Goal: Task Accomplishment & Management: Use online tool/utility

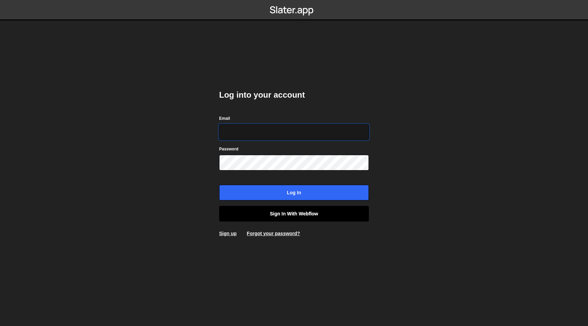
type input "[EMAIL_ADDRESS][DOMAIN_NAME]"
click at [315, 211] on link "Sign in with Webflow" at bounding box center [294, 214] width 150 height 16
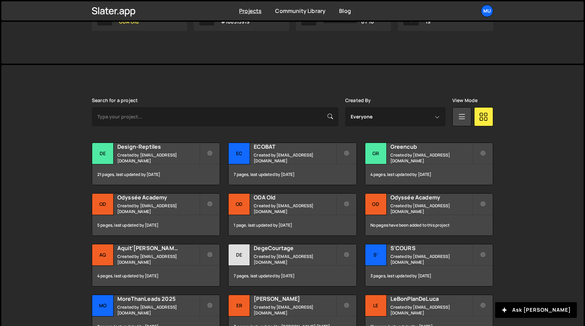
scroll to position [166, 0]
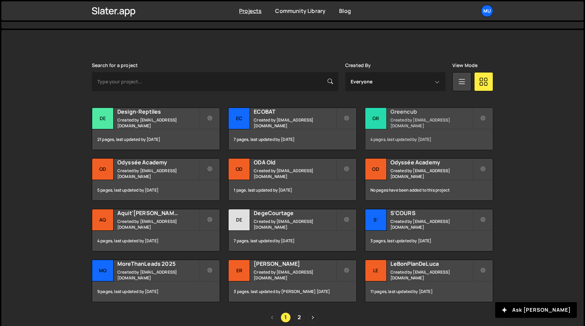
click at [394, 118] on div "Greencub Created by muratdesigns1@gmail.com" at bounding box center [429, 118] width 128 height 21
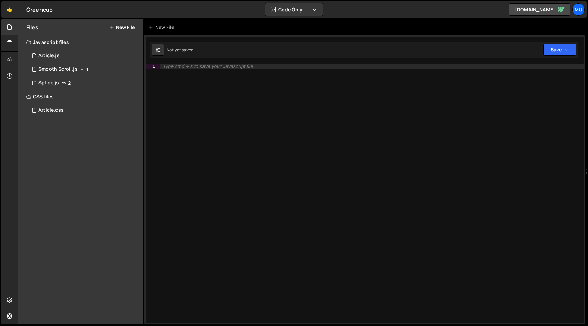
click at [126, 27] on button "New File" at bounding box center [122, 26] width 26 height 5
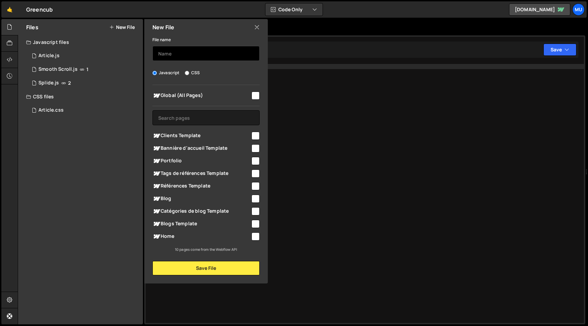
click at [192, 50] on input "text" at bounding box center [205, 53] width 107 height 15
type input "Animation "Références""
click at [185, 228] on div "Blogs Template" at bounding box center [205, 223] width 107 height 13
click at [182, 226] on span "Blogs Template" at bounding box center [201, 224] width 98 height 8
checkbox input "true"
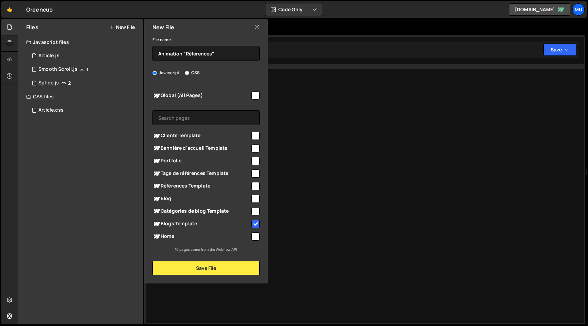
click at [176, 238] on span "Home" at bounding box center [201, 236] width 98 height 8
checkbox input "true"
click at [179, 224] on span "Blogs Template" at bounding box center [201, 224] width 98 height 8
checkbox input "false"
click at [189, 161] on span "Portfolio" at bounding box center [201, 161] width 98 height 8
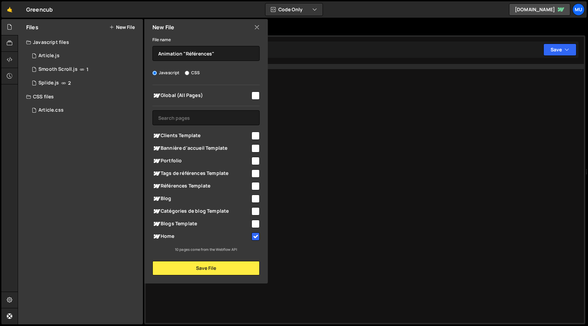
checkbox input "true"
click at [192, 269] on button "Save File" at bounding box center [205, 268] width 107 height 14
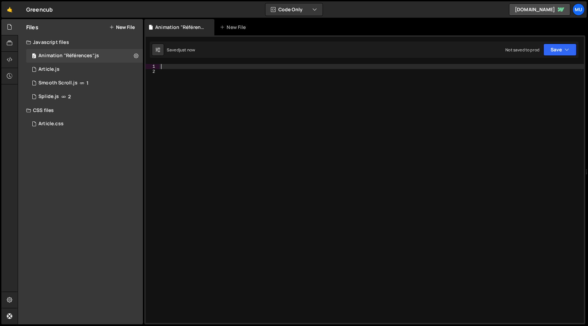
click at [198, 67] on div at bounding box center [372, 198] width 424 height 269
paste textarea "});"
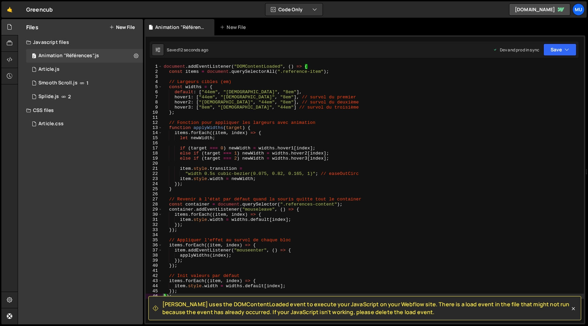
click at [370, 105] on div "document . addEventListener ( "DOMContentLoaded" , ( ) => { const items = docum…" at bounding box center [373, 198] width 422 height 269
type textarea "});"
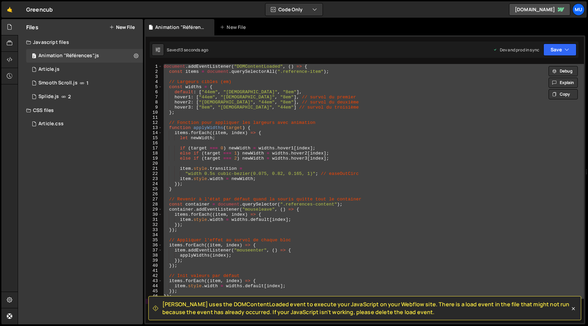
paste textarea
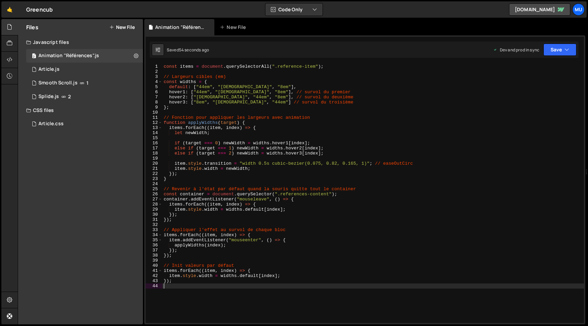
click at [347, 80] on div "const items = document . querySelectorAll ( ".reference-item" ) ; // Largeurs c…" at bounding box center [373, 198] width 422 height 269
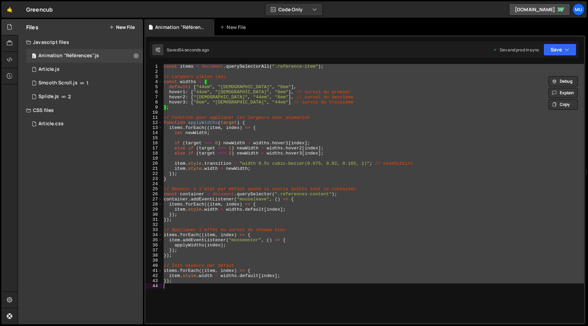
type textarea "});"
paste textarea
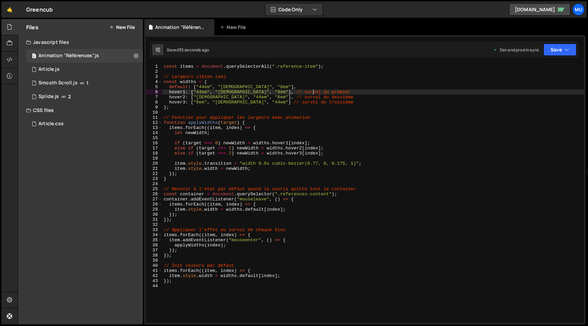
click at [368, 94] on div "const items = document . querySelectorAll ( ".reference-item" ) ; // Largeurs c…" at bounding box center [373, 198] width 422 height 269
type textarea "});"
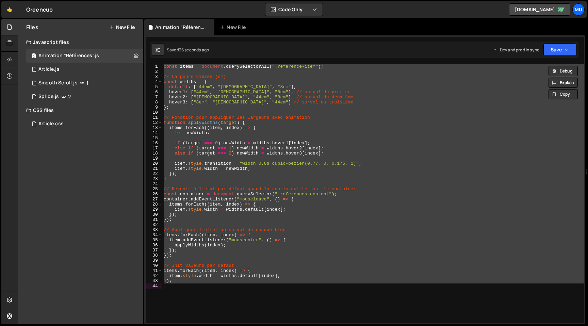
paste textarea
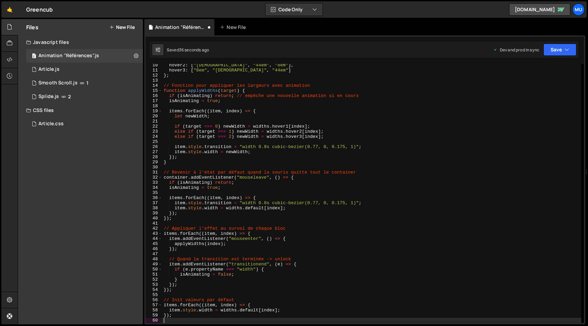
scroll to position [47, 0]
click at [355, 89] on div "hover2 : [ "11em" , "44em" , "8em" ] , hover3 : [ "8em" , "11em" , "44em" ] } ;…" at bounding box center [371, 197] width 419 height 269
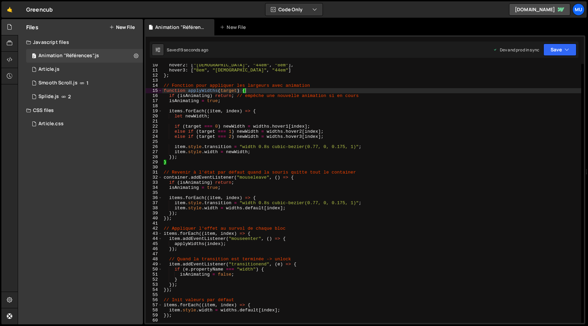
type textarea "});"
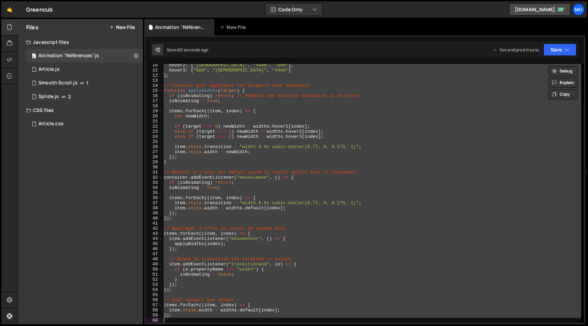
paste textarea
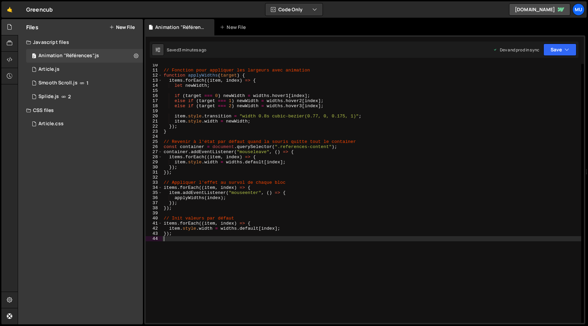
click at [332, 105] on div "// Fonction pour appliquer les largeurs avec animation function applyWidths ( t…" at bounding box center [371, 197] width 419 height 269
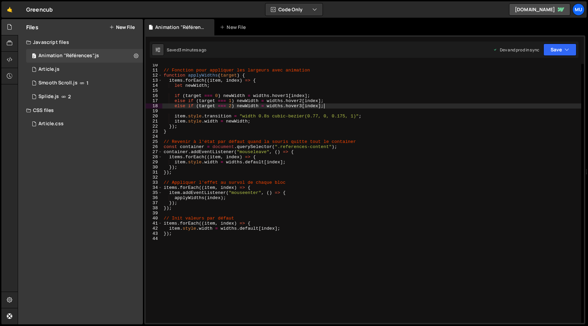
type textarea "});"
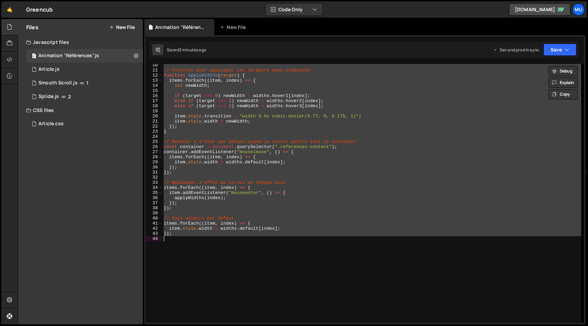
paste textarea
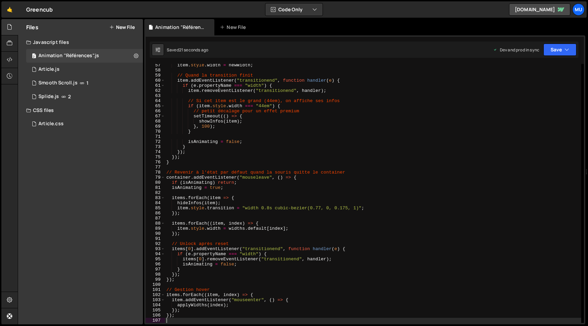
click at [308, 121] on div "item . style . width = newWidth ; // Quand la transition finit item . addEventL…" at bounding box center [373, 197] width 416 height 269
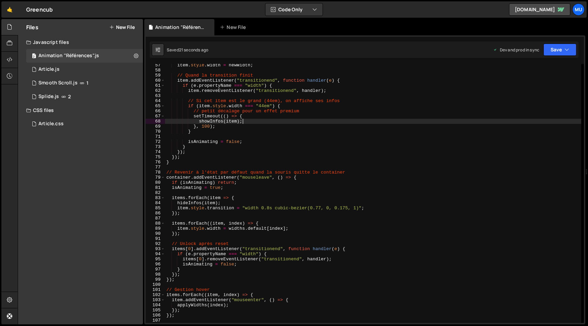
type textarea "});"
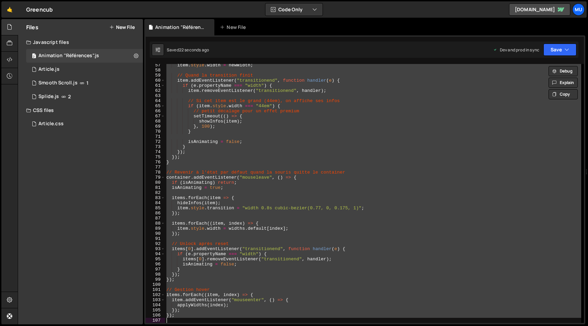
paste textarea
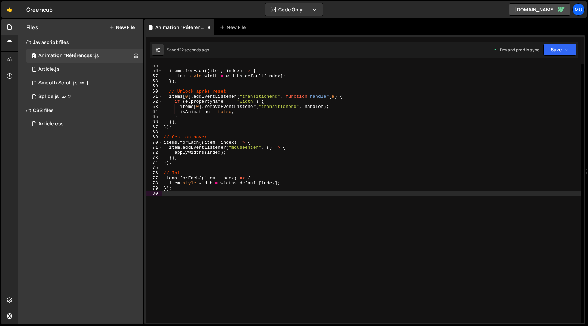
scroll to position [276, 0]
click at [134, 52] on icon at bounding box center [136, 55] width 5 height 6
type input "Animation"
radio input "true"
checkbox input "true"
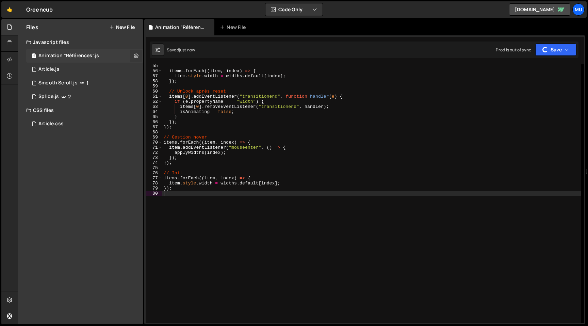
checkbox input "true"
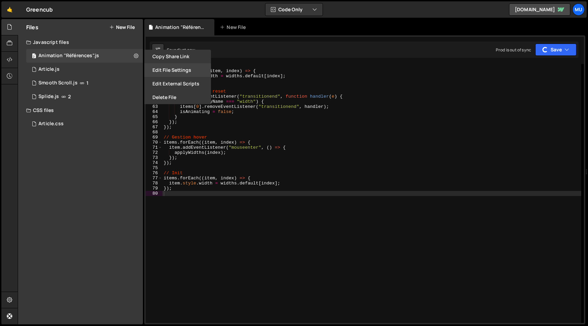
click at [172, 67] on button "Edit File Settings" at bounding box center [177, 70] width 67 height 14
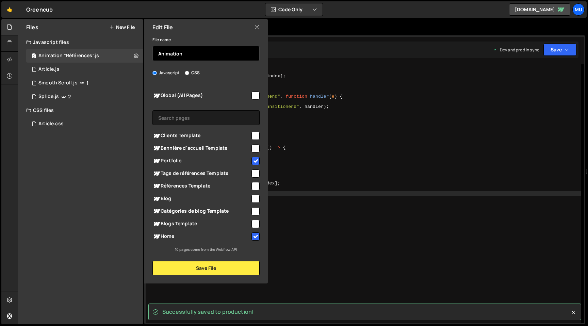
click at [179, 59] on input "Animation" at bounding box center [205, 53] width 107 height 15
click at [256, 26] on icon at bounding box center [256, 26] width 5 height 7
checkbox input "false"
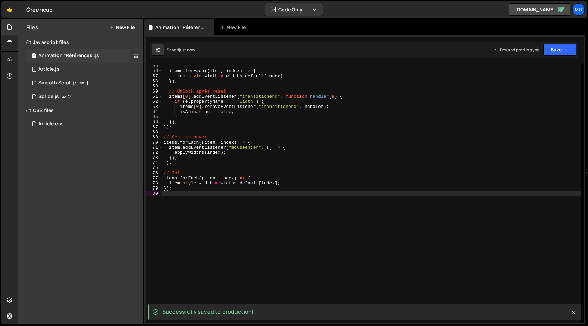
click at [132, 52] on button at bounding box center [136, 56] width 12 height 12
type input "Animation"
radio input "true"
checkbox input "true"
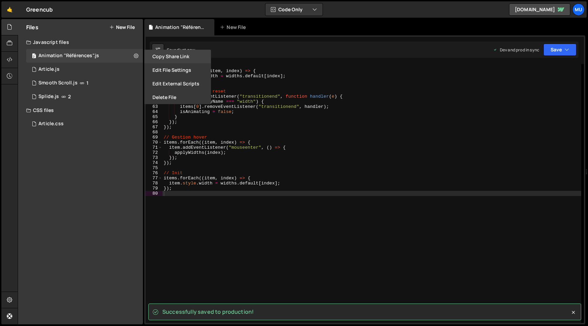
click at [169, 59] on button "Copy share link" at bounding box center [177, 57] width 67 height 14
click at [170, 71] on button "Edit File Settings" at bounding box center [177, 70] width 67 height 14
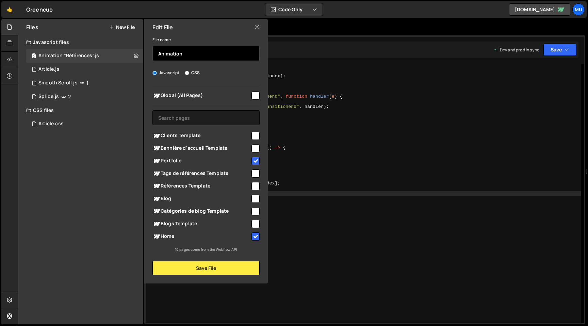
drag, startPoint x: 179, startPoint y: 55, endPoint x: 208, endPoint y: 47, distance: 30.0
click at [135, 56] on div "Files New File Javascript files 2 Animation "Références".js 0 1 Article.js 0 1 …" at bounding box center [80, 171] width 125 height 305
click at [205, 50] on input "Animation" at bounding box center [205, 53] width 107 height 15
click at [257, 28] on icon at bounding box center [256, 26] width 5 height 7
checkbox input "false"
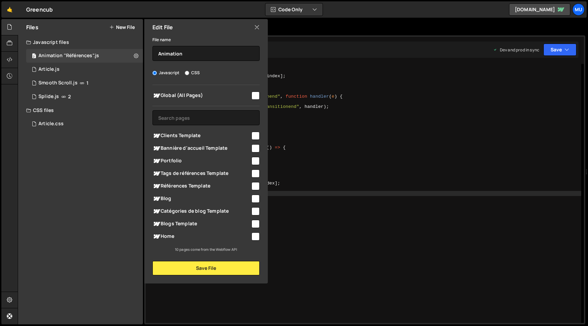
checkbox input "false"
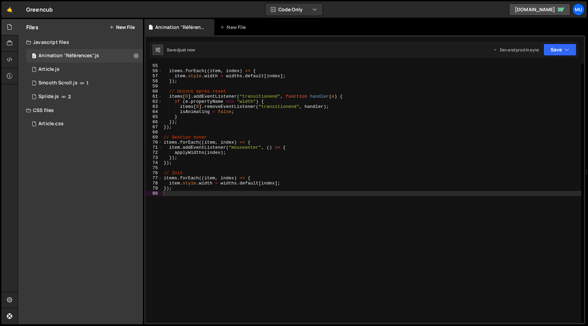
click at [131, 25] on button "New File" at bounding box center [122, 26] width 26 height 5
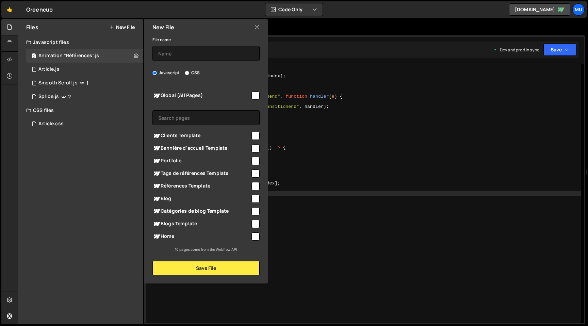
click at [190, 72] on label "CSS" at bounding box center [192, 72] width 15 height 7
click at [189, 72] on input "CSS" at bounding box center [187, 73] width 4 height 4
radio input "true"
click at [184, 53] on input "text" at bounding box center [205, 53] width 107 height 15
paste input "Animation"
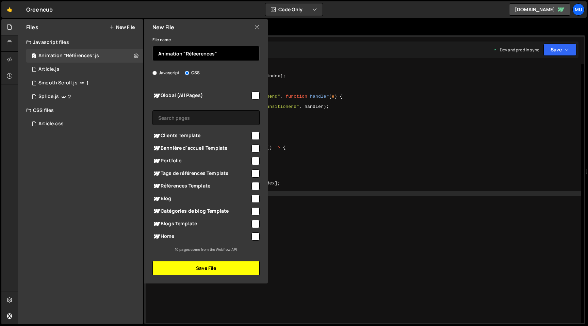
type input "Animation "Réféerences""
click at [207, 267] on button "Save File" at bounding box center [205, 268] width 107 height 14
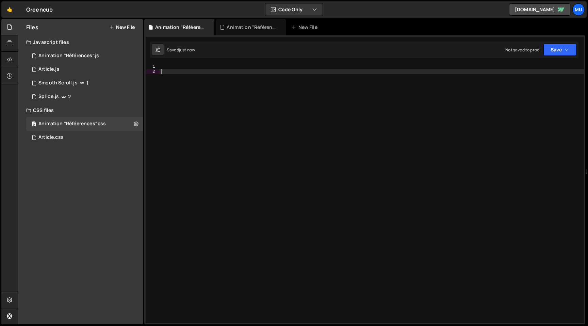
click at [444, 70] on div at bounding box center [372, 198] width 424 height 269
paste textarea "}"
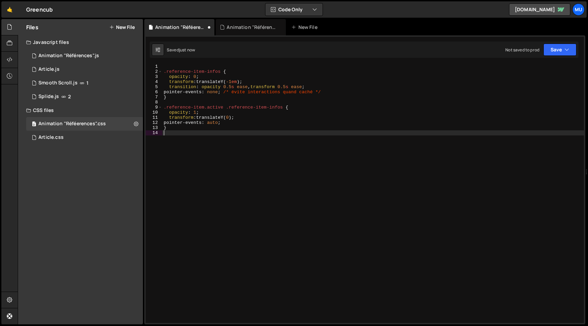
type textarea "}"
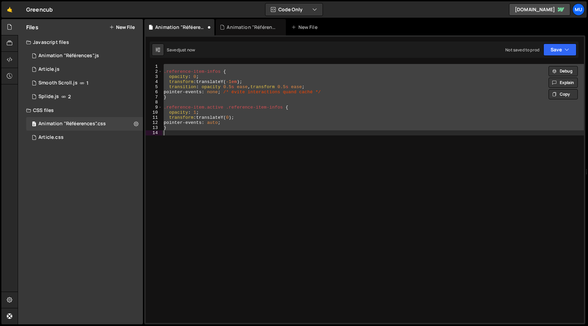
paste textarea
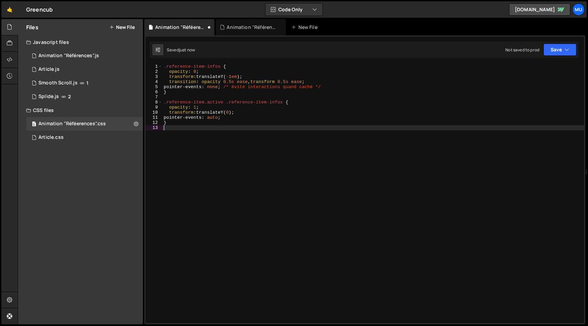
type textarea "}"
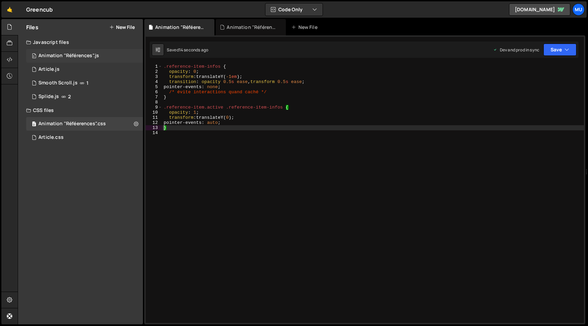
click at [100, 56] on div "0 Animation "Références".js 0" at bounding box center [84, 56] width 117 height 14
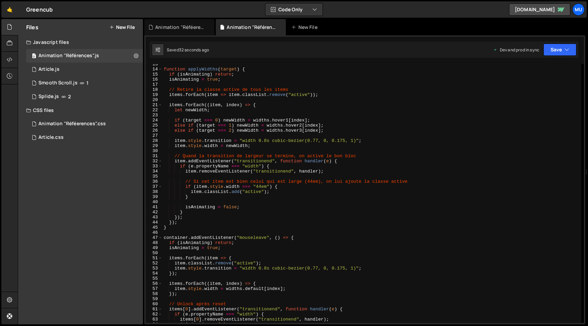
scroll to position [64, 0]
click at [335, 99] on div "function applyWidths ( target ) { if ( isAnimating ) return ; isAnimating = tru…" at bounding box center [371, 196] width 419 height 269
type textarea "});"
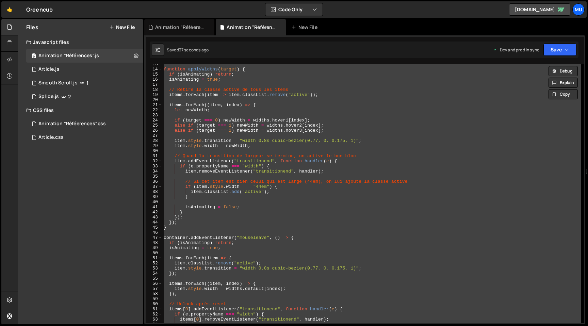
paste textarea
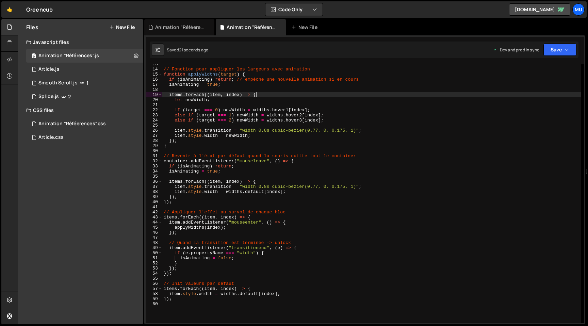
click at [310, 97] on div "// Fonction pour appliquer les largeurs avec animation function applyWidths ( t…" at bounding box center [371, 196] width 419 height 269
type textarea "});"
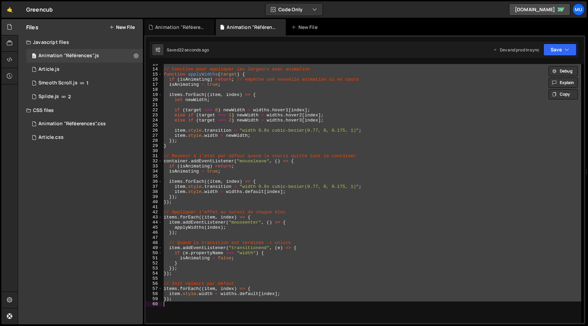
paste textarea
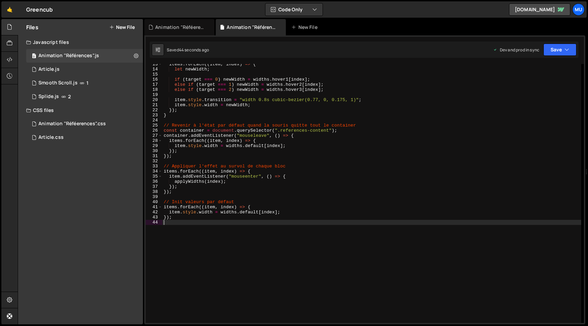
click at [340, 113] on div "items . forEach (( item , index ) => { let newWidth ; if ( target === 0 ) newWi…" at bounding box center [371, 196] width 419 height 269
type textarea "});"
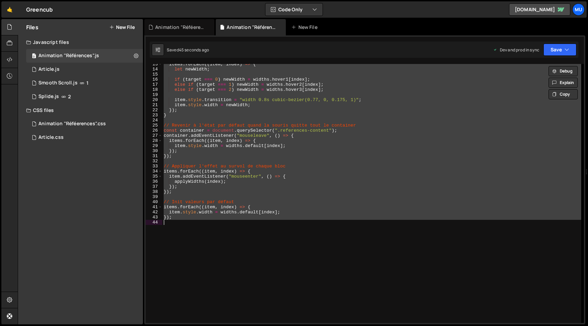
paste textarea
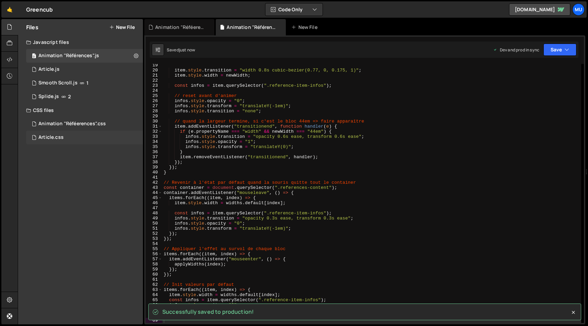
click at [74, 137] on div "Article.css 0" at bounding box center [84, 138] width 117 height 14
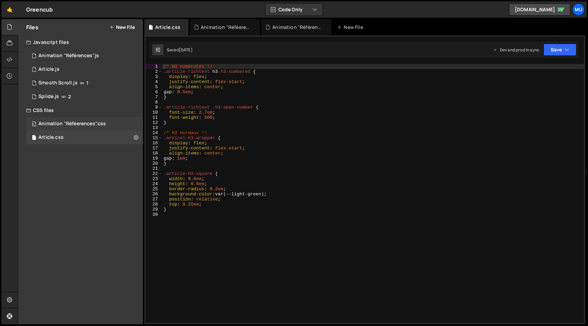
click at [96, 120] on div "0 Animation "Réféerences".css 0" at bounding box center [84, 124] width 117 height 14
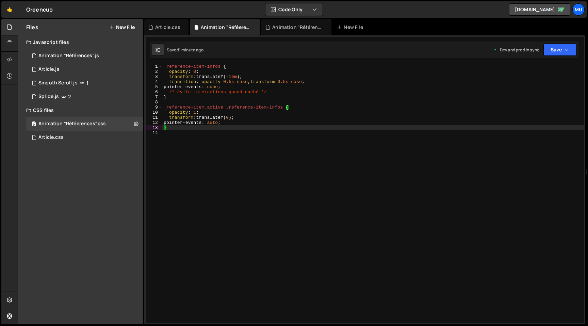
click at [308, 103] on div ".reference-item-infos { opacity : 0 ; transform : translateY( -1 em ) ; transit…" at bounding box center [373, 198] width 422 height 269
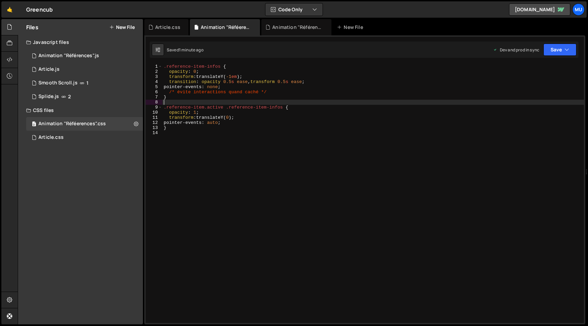
type textarea "}"
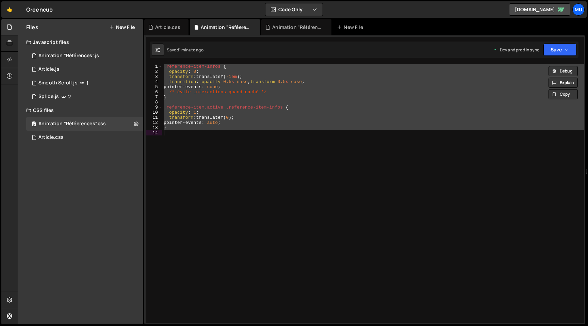
paste textarea
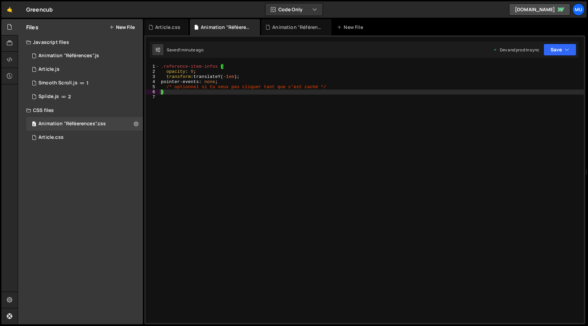
click at [348, 76] on div ".reference-item-infos { opacity : 0 ; transform : translateY( -1 em ) ; pointer…" at bounding box center [372, 198] width 424 height 269
type textarea "}"
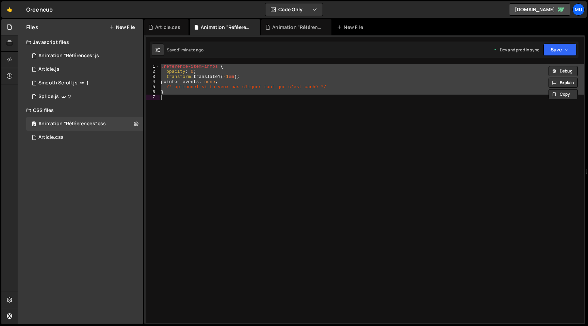
click at [297, 103] on div ".reference-item-infos { opacity : 0 ; transform : translateY( -1 em ) ; pointer…" at bounding box center [372, 193] width 424 height 259
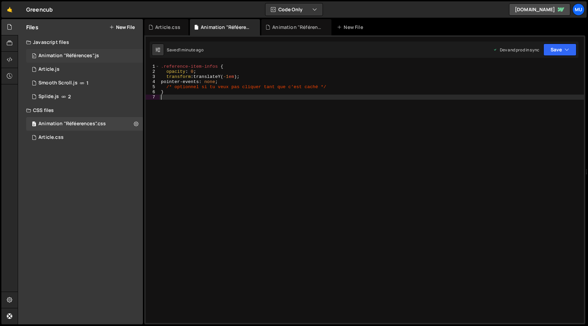
click at [89, 59] on div "0 Animation "Références".js 0" at bounding box center [84, 56] width 117 height 14
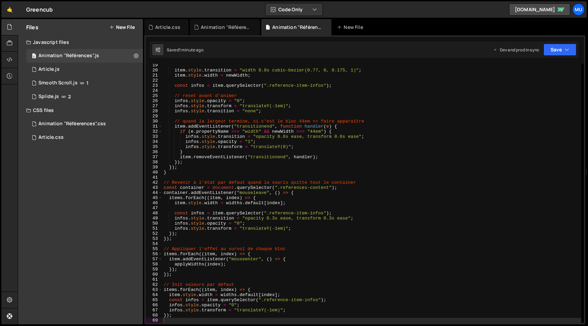
click at [219, 123] on div "item . style . transition = "width 0.8s cubic-bezier(0.77, 0, 0.175, 1)" ; item…" at bounding box center [371, 197] width 419 height 269
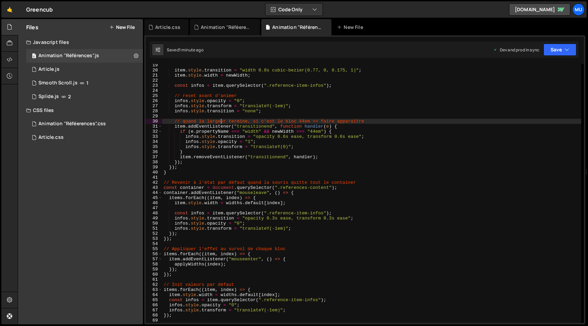
type textarea "});"
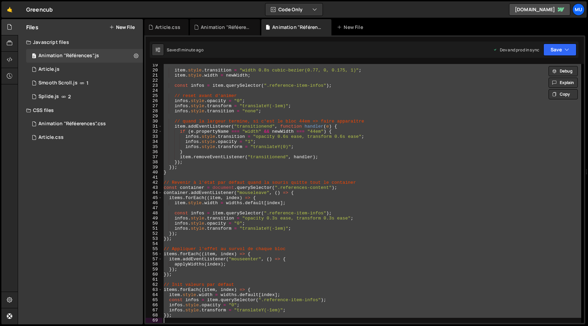
paste textarea
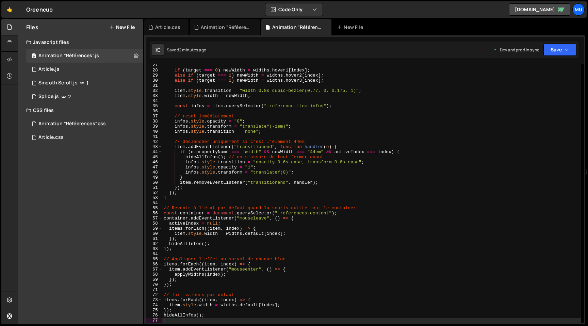
click at [324, 140] on div "if ( target === 0 ) newWidth = widths . hover1 [ index ] ; else if ( target ===…" at bounding box center [371, 197] width 419 height 269
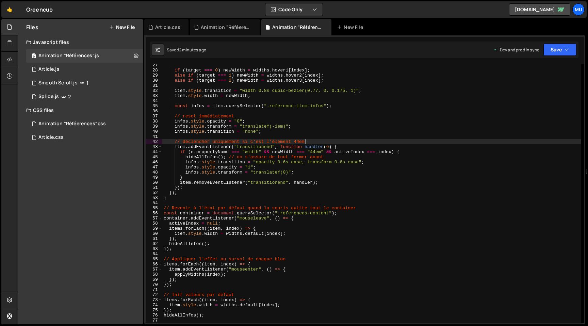
click at [299, 157] on div "if ( target === 0 ) newWidth = widths . hover1 [ index ] ; else if ( target ===…" at bounding box center [371, 197] width 419 height 269
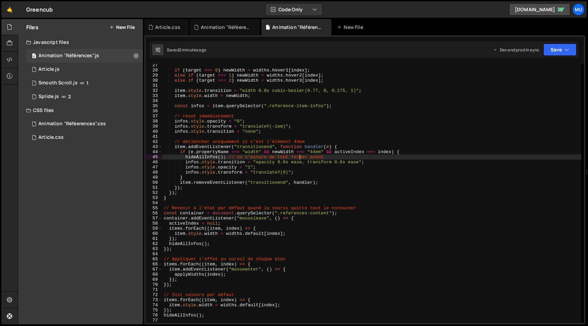
type textarea "hideAllInfos();"
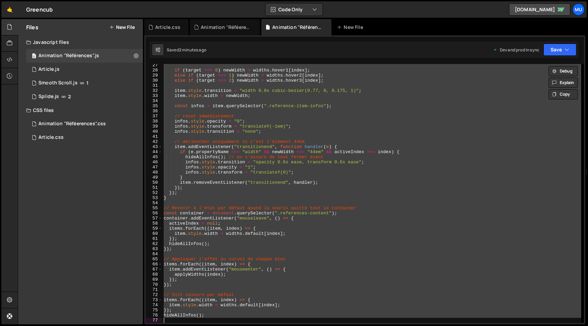
paste textarea
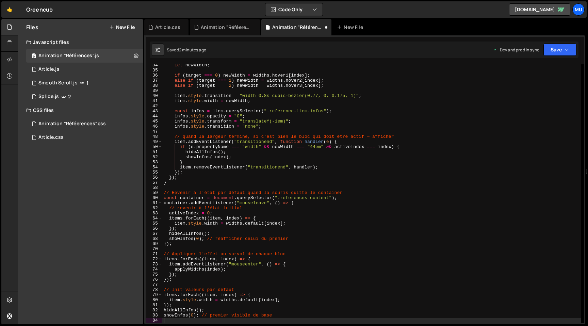
scroll to position [170, 0]
click at [286, 138] on div "let newWidth ; if ( target === 0 ) newWidth = widths . hover1 [ index ] ; else …" at bounding box center [371, 197] width 419 height 269
type textarea "showInfos(0); // premier visible de base"
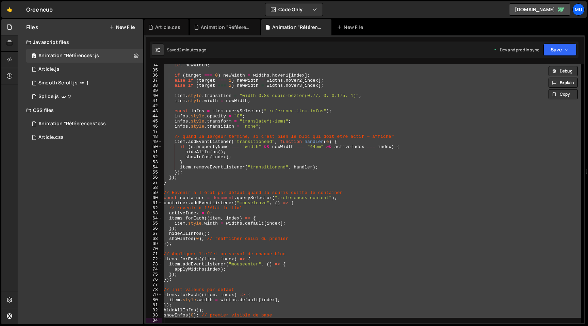
paste textarea
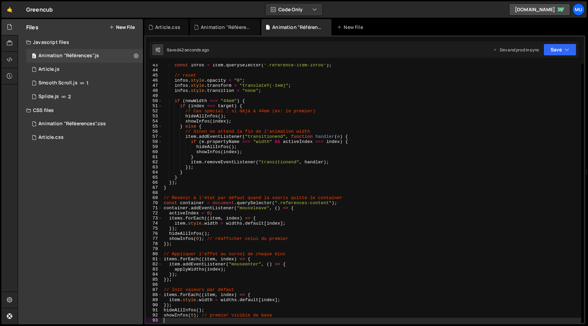
click at [350, 133] on div "const infos = item . querySelector ( ".reference-item-infos" ) ; // reset infos…" at bounding box center [371, 197] width 419 height 269
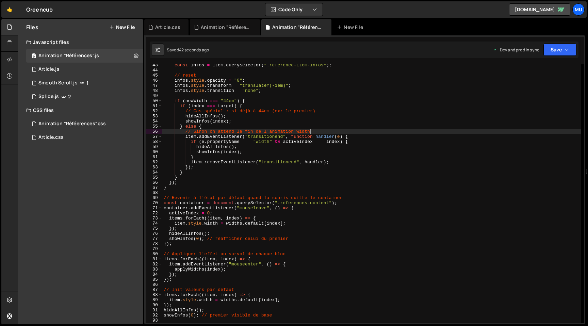
type textarea "showInfos(0); // premier visible de base"
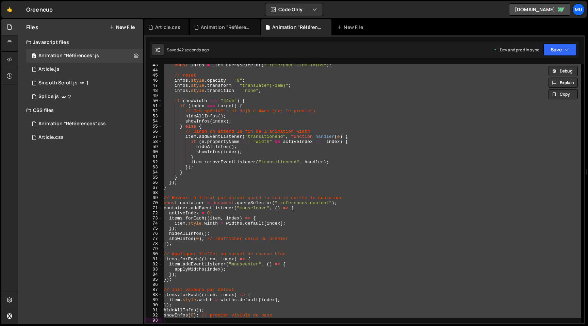
paste textarea
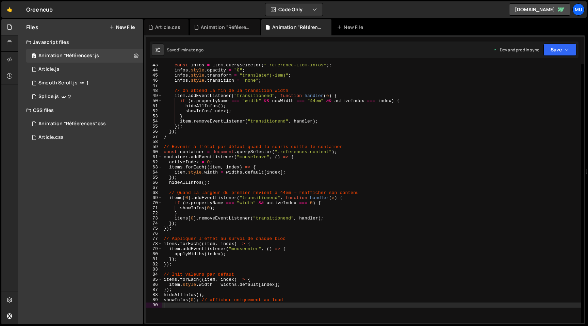
click at [335, 105] on div "const infos = item . querySelector ( ".reference-item-infos" ) ; infos . style …" at bounding box center [371, 197] width 419 height 269
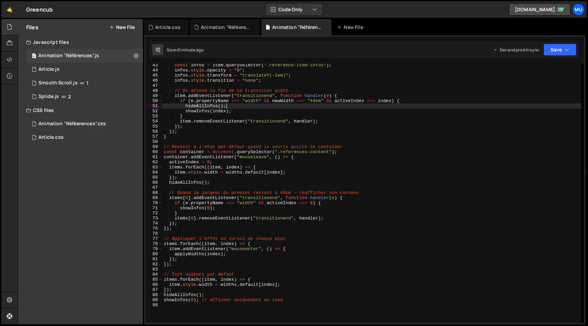
type textarea "showInfos(0); // afficher uniquement au load"
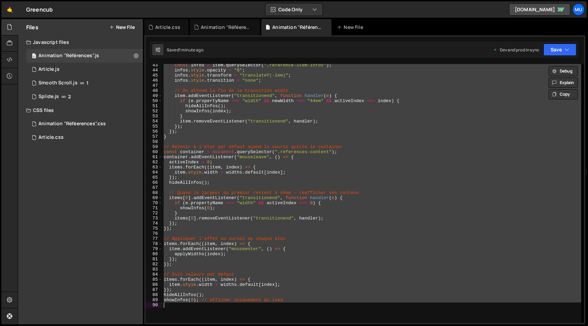
paste textarea
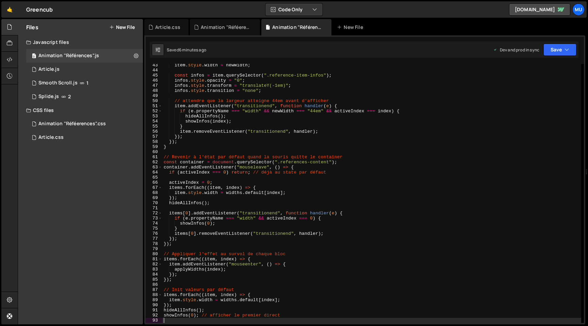
click at [375, 102] on div "item . style . width = newWidth ; const infos = item . querySelector ( ".refere…" at bounding box center [371, 197] width 419 height 269
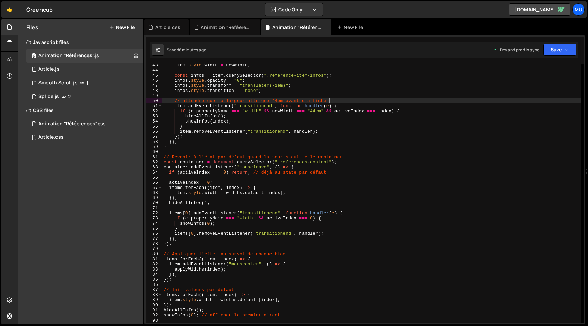
type textarea "showInfos(0); // afficher le premier direct"
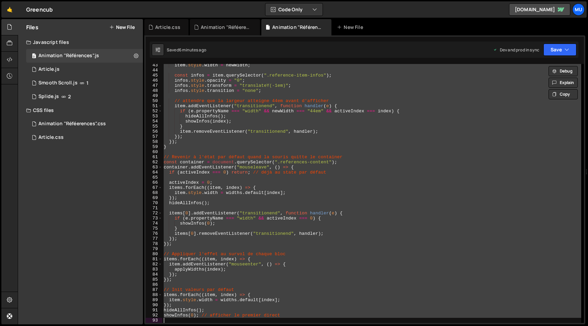
paste textarea
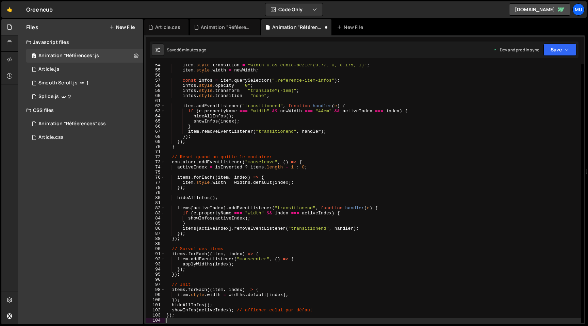
scroll to position [272, 0]
type textarea "});"
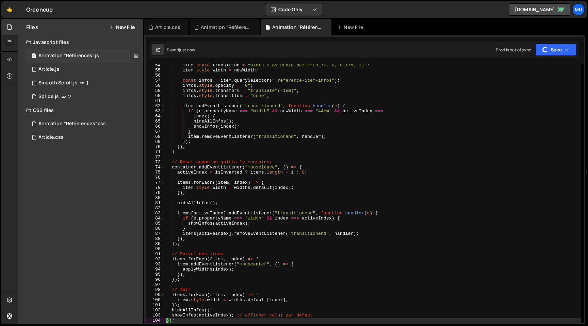
click at [137, 54] on icon at bounding box center [136, 55] width 5 height 6
type input "Animation"
radio input "true"
checkbox input "true"
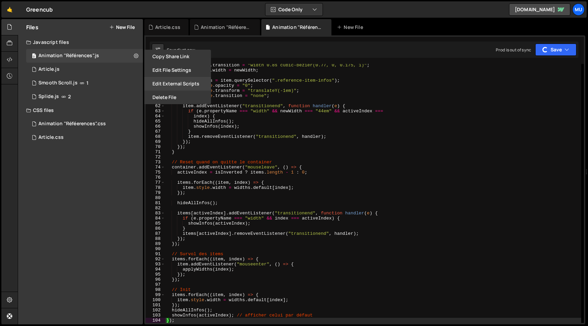
click at [169, 81] on button "Edit External Scripts" at bounding box center [177, 84] width 67 height 14
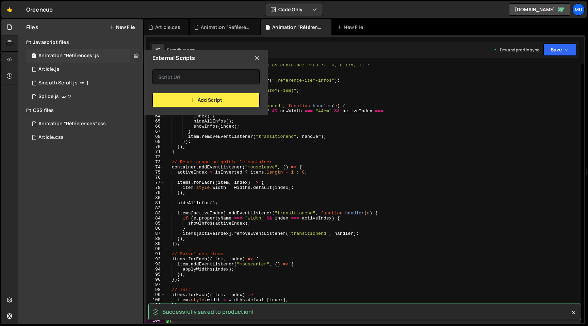
click at [136, 56] on icon at bounding box center [136, 55] width 5 height 6
type input "Animation"
radio input "true"
checkbox input "true"
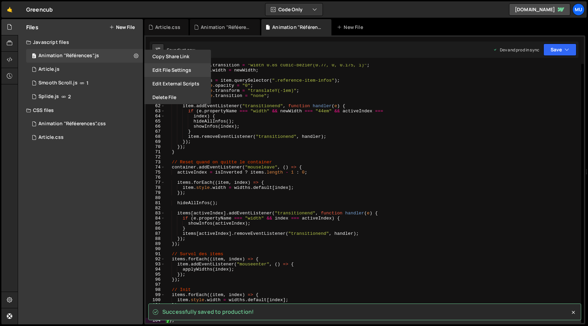
click at [172, 71] on button "Edit File Settings" at bounding box center [177, 70] width 67 height 14
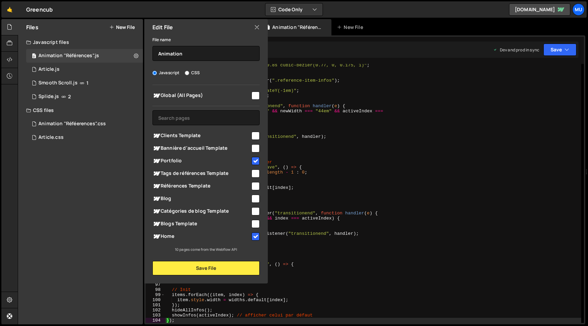
click at [181, 162] on span "Portfolio" at bounding box center [201, 161] width 98 height 8
checkbox input "false"
click at [187, 268] on button "Save File" at bounding box center [205, 268] width 107 height 14
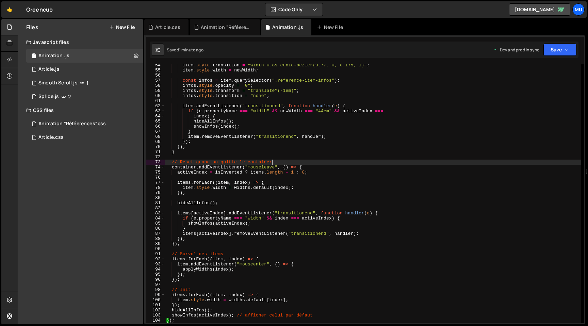
click at [428, 161] on div "item . style . transition = "width 0.8s cubic-bezier(0.77, 0, 0.175, 1)" ; item…" at bounding box center [373, 197] width 416 height 269
type textarea "});"
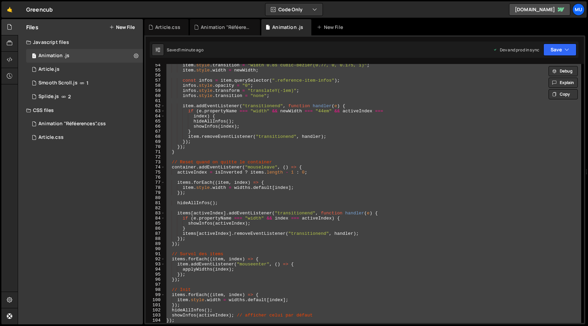
paste textarea
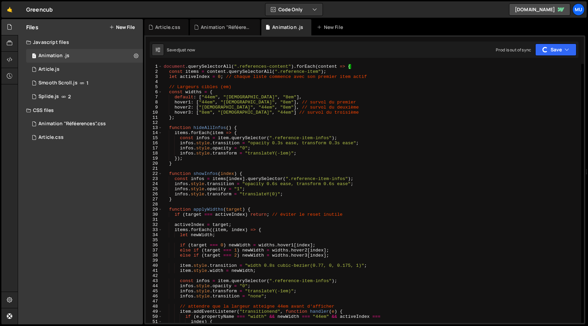
scroll to position [0, 0]
click at [374, 131] on div "document . querySelectorAll ( ".references-content" ) . forEach ( content => { …" at bounding box center [371, 198] width 419 height 269
type textarea "});"
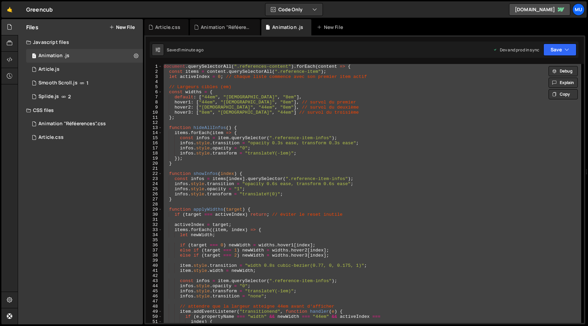
paste textarea
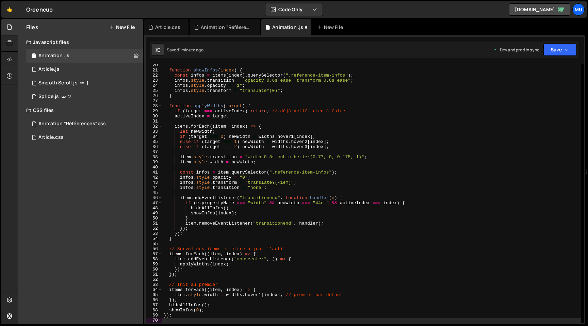
type textarea "});"
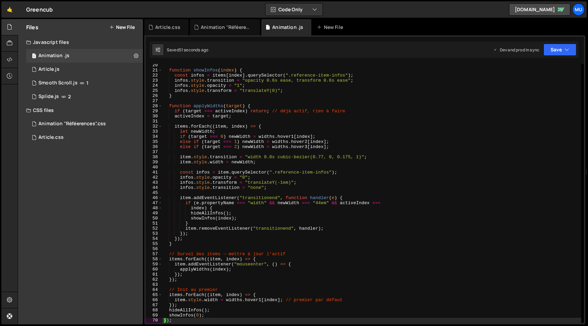
scroll to position [230, 0]
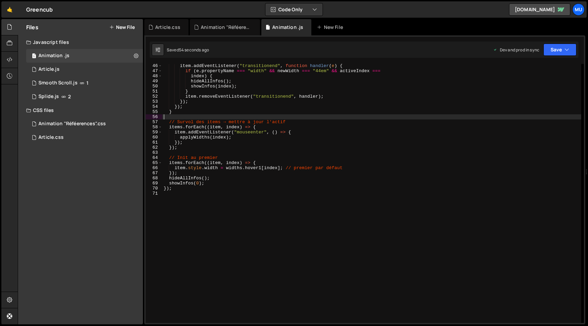
click at [373, 117] on div "item . addEventListener ( "transitionend" , function handler ( e ) { if ( e . p…" at bounding box center [371, 197] width 419 height 269
type textarea "});"
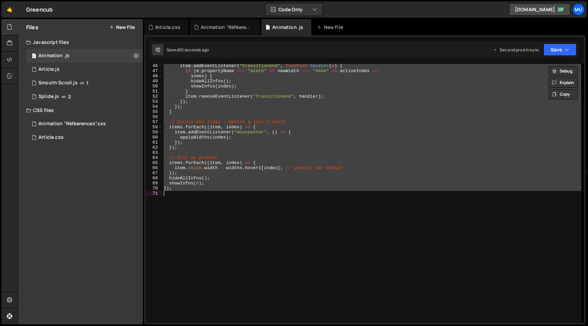
paste textarea
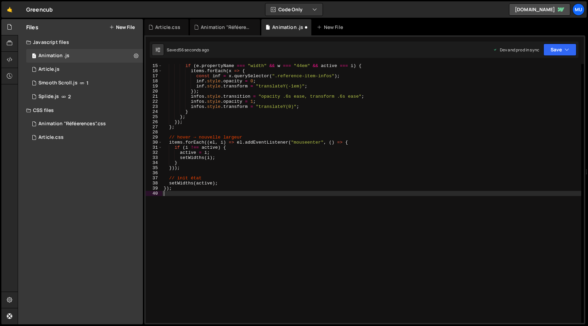
type textarea "});"
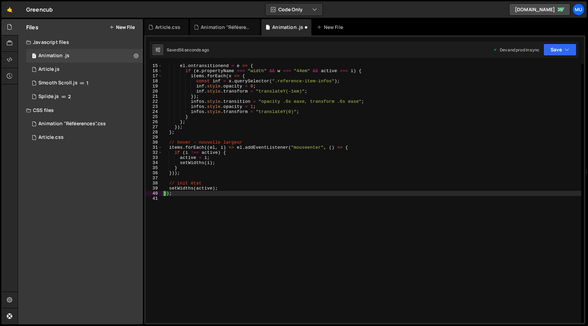
scroll to position [0, 0]
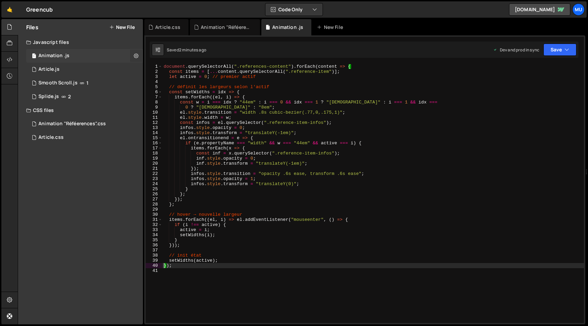
click at [132, 53] on button at bounding box center [136, 56] width 12 height 12
type input "Animation"
radio input "true"
checkbox input "true"
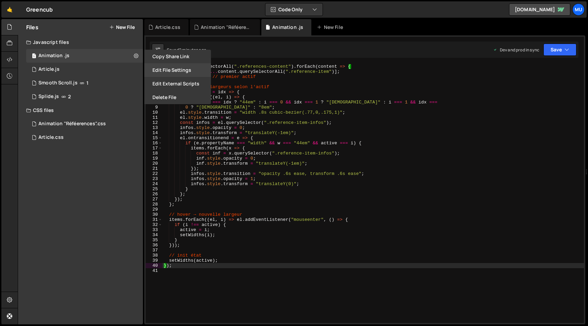
click at [168, 70] on button "Edit File Settings" at bounding box center [177, 70] width 67 height 14
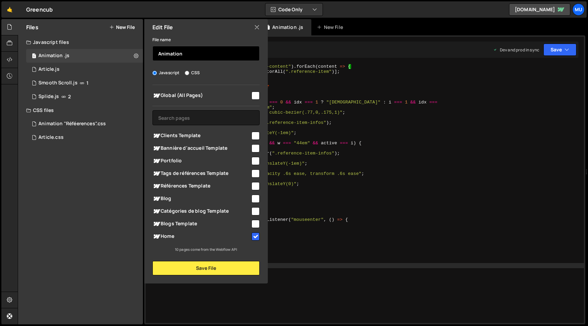
click at [189, 53] on input "Animation" at bounding box center [205, 53] width 107 height 15
type input "Animation "Références" Home"
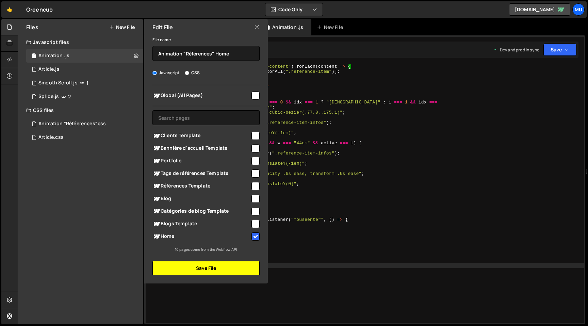
click at [227, 270] on button "Save File" at bounding box center [205, 268] width 107 height 14
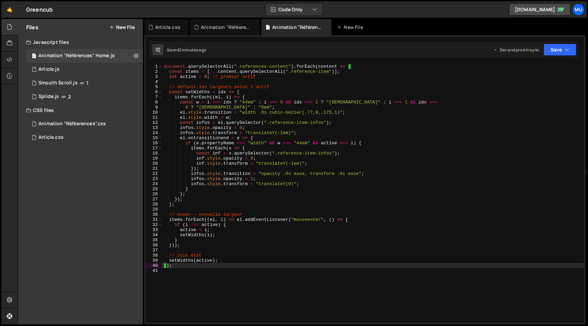
click at [132, 27] on button "New File" at bounding box center [122, 26] width 26 height 5
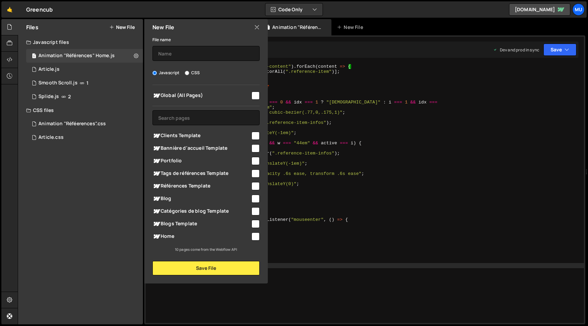
click at [175, 234] on span "Home" at bounding box center [201, 236] width 98 height 8
checkbox input "true"
click at [194, 61] on input "text" at bounding box center [205, 53] width 107 height 15
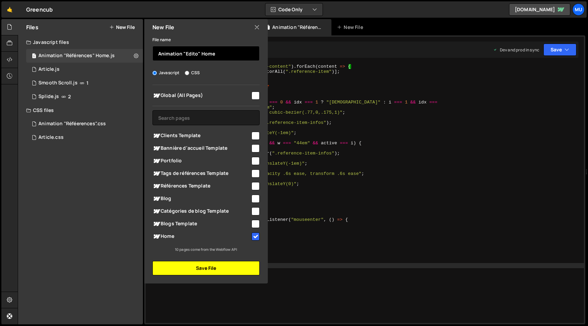
type input "Animation "Edito" Home"
click at [248, 271] on button "Save File" at bounding box center [205, 268] width 107 height 14
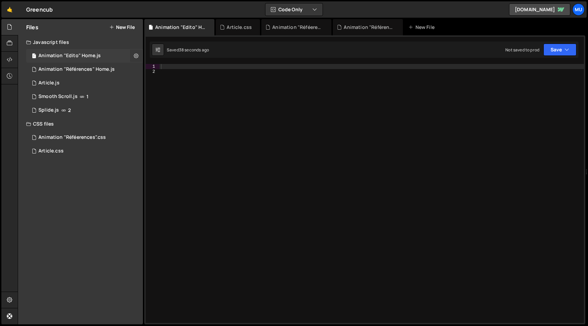
click at [136, 53] on icon at bounding box center [136, 55] width 5 height 6
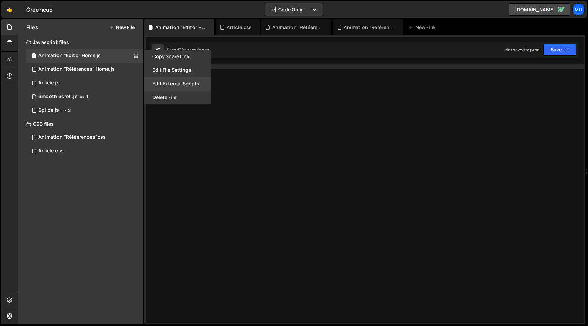
click at [176, 82] on button "Edit External Scripts" at bounding box center [177, 84] width 67 height 14
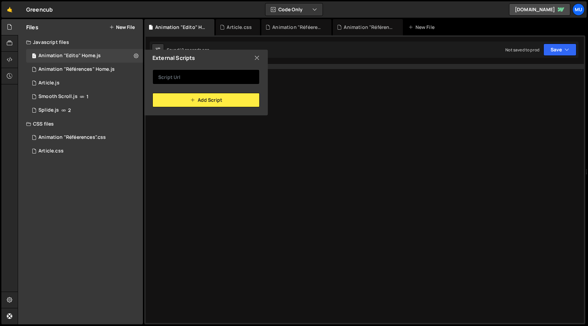
click at [187, 79] on input "text" at bounding box center [205, 76] width 107 height 15
paste input "https://cdnjs.cloudflare.com/ajax/libs/gsap/3.12.5/gsap.min.js"
type input "https://cdnjs.cloudflare.com/ajax/libs/gsap/3.12.5/gsap.min.js"
click at [170, 92] on div "Add Script" at bounding box center [205, 97] width 107 height 19
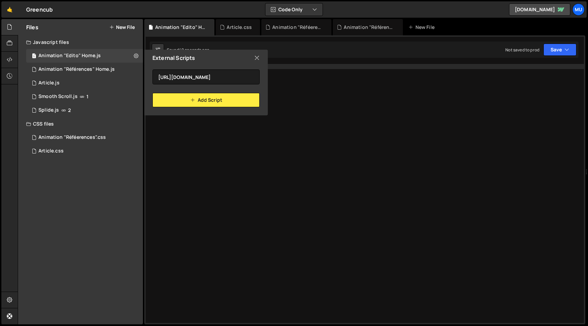
scroll to position [0, 0]
click at [185, 102] on button "Add Script" at bounding box center [205, 100] width 107 height 14
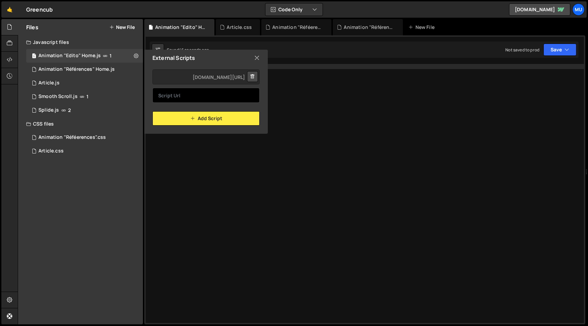
click at [197, 98] on input "text" at bounding box center [205, 95] width 107 height 15
paste input "https://cdnjs.cloudflare.com/ajax/libs/gsap/3.12.5/ScrollTrigger.min.js"
type input "https://cdnjs.cloudflare.com/ajax/libs/gsap/3.12.5/ScrollTrigger.min.js"
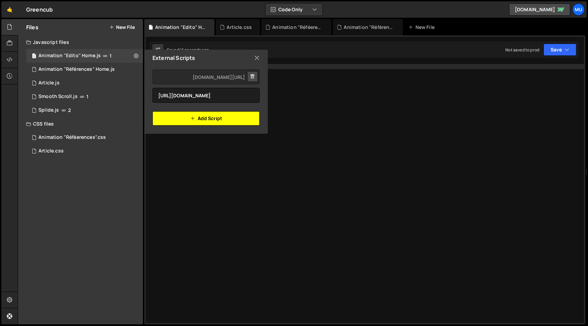
scroll to position [0, 0]
click at [167, 118] on button "Add Script" at bounding box center [205, 118] width 107 height 14
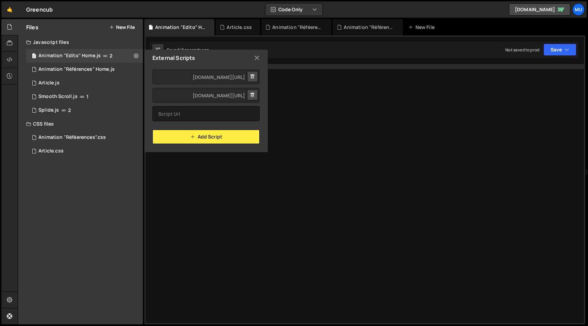
click at [257, 59] on icon at bounding box center [256, 57] width 5 height 7
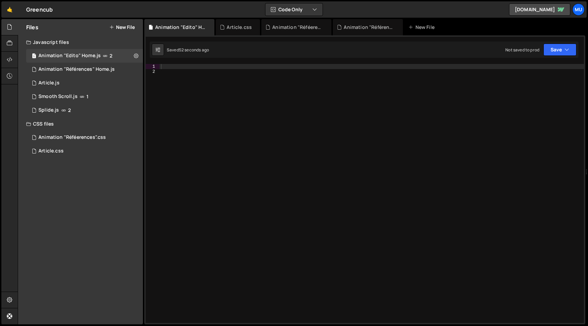
click at [281, 71] on div at bounding box center [372, 198] width 424 height 269
click at [282, 67] on div at bounding box center [372, 198] width 424 height 269
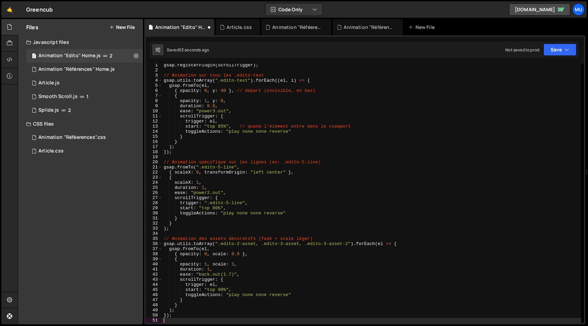
scroll to position [1, 0]
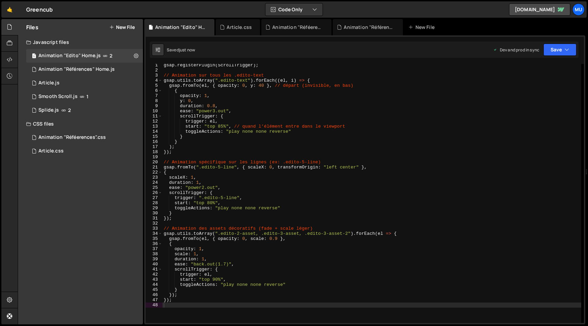
click at [131, 28] on button "New File" at bounding box center [122, 26] width 26 height 5
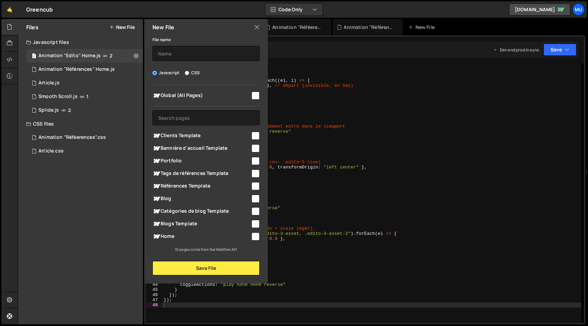
click at [186, 72] on label "CSS" at bounding box center [192, 72] width 15 height 7
click at [186, 72] on input "CSS" at bounding box center [187, 73] width 4 height 4
radio input "true"
click at [185, 72] on input "CSS" at bounding box center [187, 73] width 4 height 4
click at [180, 230] on div "Home" at bounding box center [205, 236] width 107 height 13
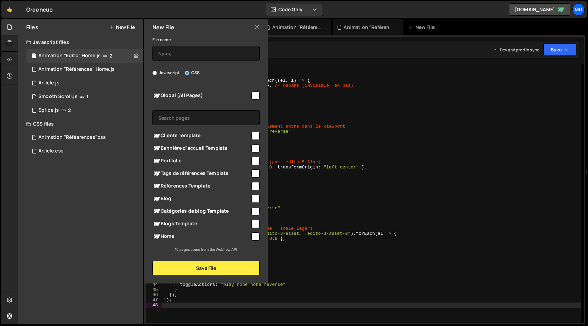
click at [179, 239] on span "Home" at bounding box center [201, 236] width 98 height 8
checkbox input "true"
click at [169, 51] on input "text" at bounding box center [205, 53] width 107 height 15
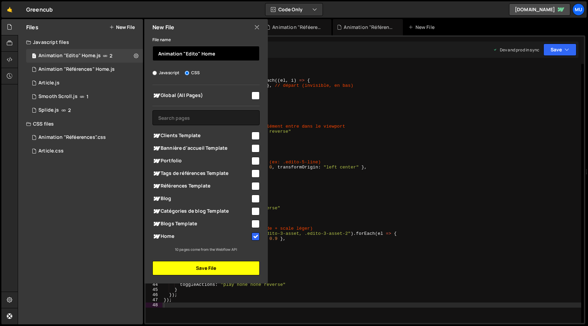
type input "Animation "Edito" Home"
click at [219, 269] on button "Save File" at bounding box center [205, 268] width 107 height 14
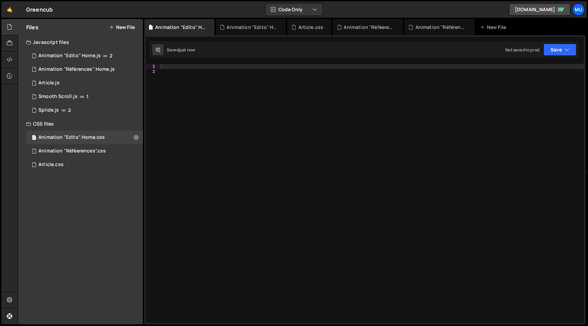
click at [245, 73] on div at bounding box center [372, 198] width 424 height 269
click at [248, 66] on div at bounding box center [372, 198] width 424 height 269
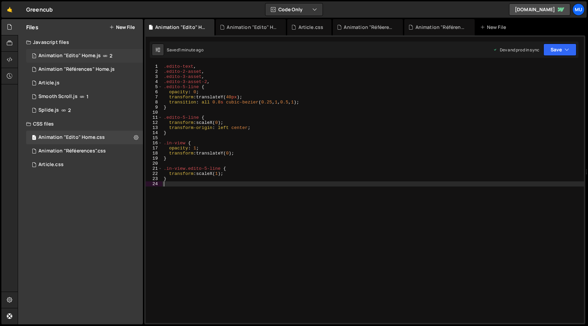
click at [129, 52] on div "1 Animation "Edito" Home.js 2" at bounding box center [84, 56] width 117 height 14
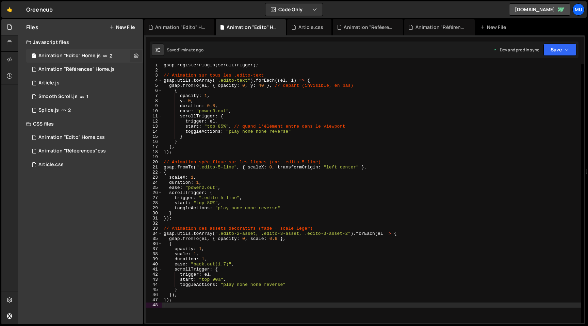
click at [132, 54] on button at bounding box center [136, 56] width 12 height 12
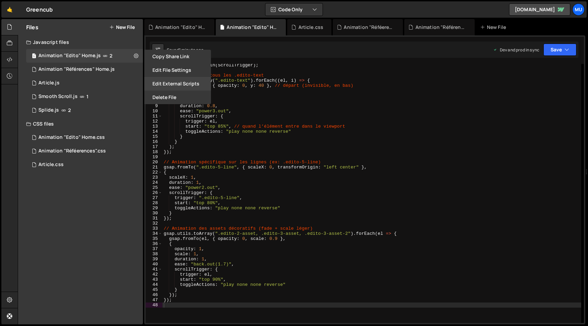
click at [170, 85] on button "Edit External Scripts" at bounding box center [177, 84] width 67 height 14
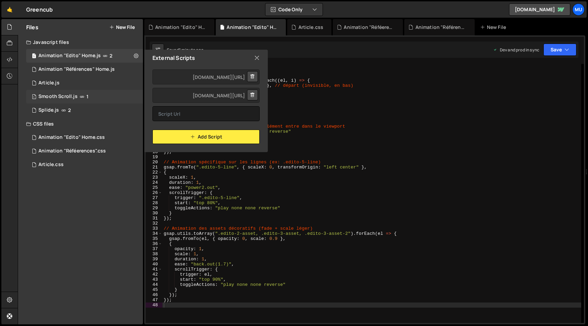
scroll to position [0, -70]
click at [116, 98] on div "Files New File Javascript files 1 Animation "Edito" Home.js 2 1 Animation "Réfé…" at bounding box center [80, 171] width 125 height 305
click at [365, 158] on div "gsap . registerPlugin ( ScrollTrigger ) ; // Animation sur tous les .edito-text…" at bounding box center [371, 197] width 419 height 269
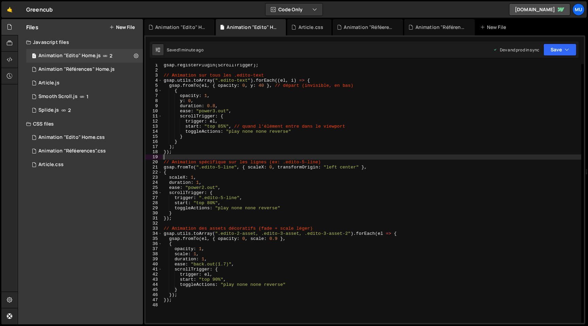
type textarea "});"
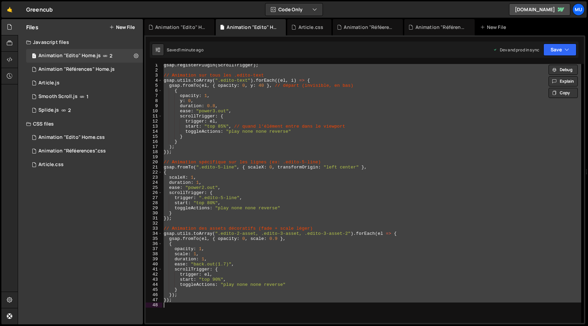
paste textarea
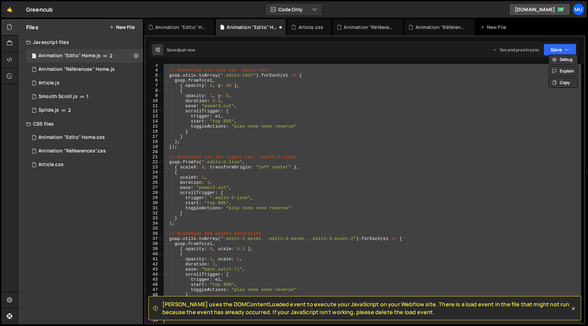
click at [330, 107] on div "// Animation sur tous les .edito-text gsap . utils . toArray ( ".edito-text" ) …" at bounding box center [371, 193] width 419 height 259
type textarea "ease: "power3.out","
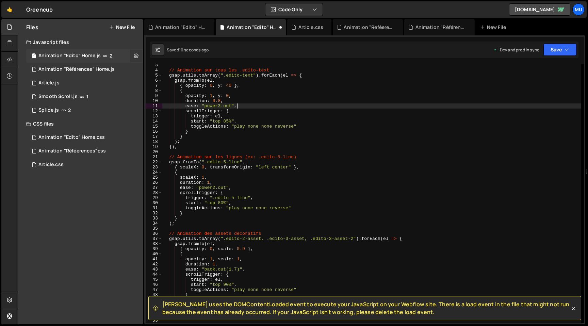
click at [137, 57] on icon at bounding box center [136, 55] width 5 height 6
type input "Animation"
radio input "true"
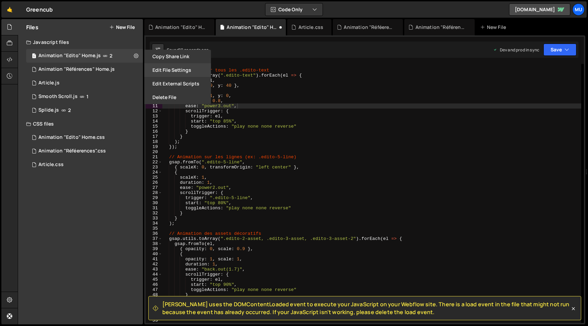
click at [172, 75] on button "Edit File Settings" at bounding box center [177, 70] width 67 height 14
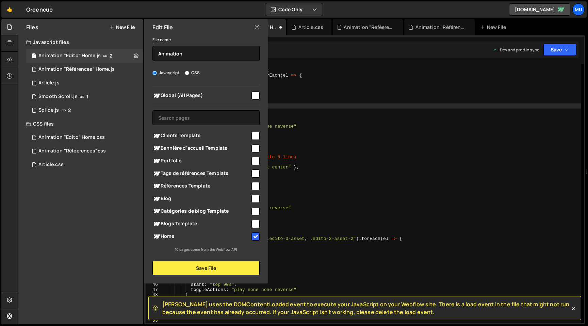
click at [165, 72] on label "Javascript" at bounding box center [165, 72] width 27 height 7
click at [157, 72] on input "Javascript" at bounding box center [154, 73] width 4 height 4
click at [257, 237] on input "checkbox" at bounding box center [255, 236] width 8 height 8
checkbox input "false"
click at [237, 268] on button "Save File" at bounding box center [205, 268] width 107 height 14
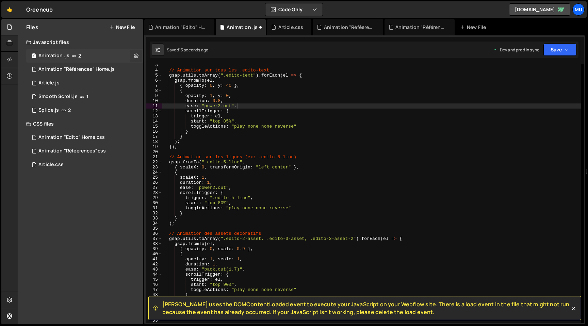
click at [137, 56] on icon at bounding box center [136, 55] width 5 height 6
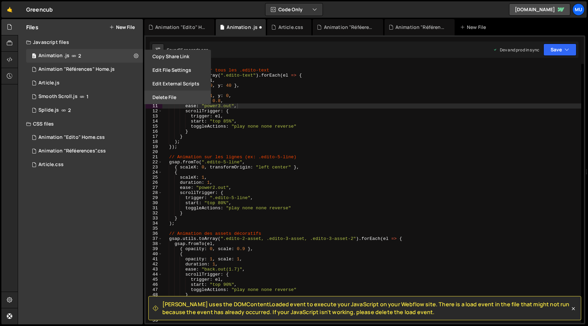
click at [158, 96] on button "Delete File" at bounding box center [177, 97] width 67 height 14
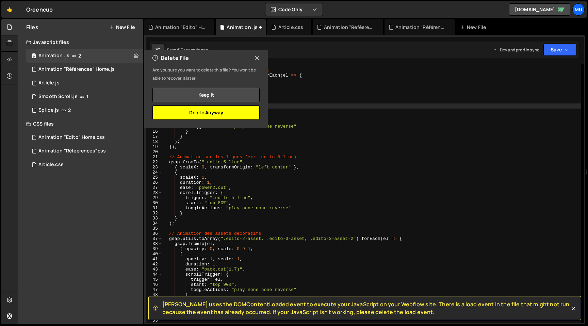
click at [224, 108] on button "Delete Anyway" at bounding box center [205, 112] width 107 height 14
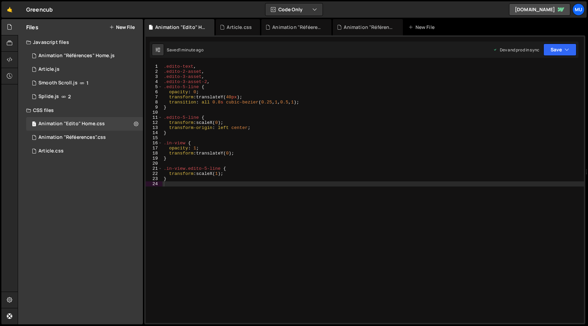
click at [217, 111] on div "Files New File Javascript files 1 Animation "Références" Home.js 0 1 Article.js…" at bounding box center [303, 172] width 570 height 306
click at [136, 124] on icon at bounding box center [136, 123] width 5 height 6
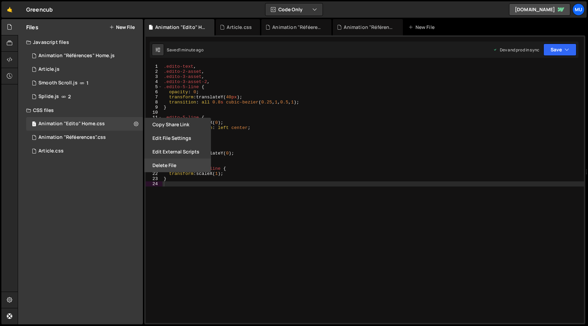
click at [154, 161] on button "Delete File" at bounding box center [177, 166] width 67 height 14
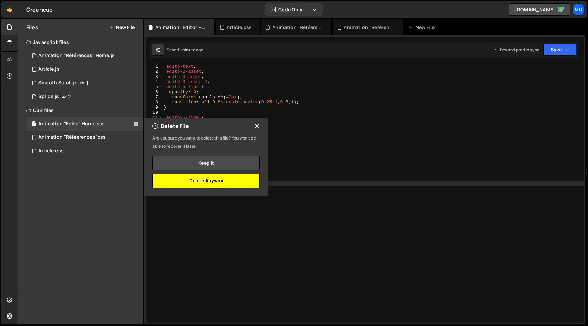
click at [214, 177] on button "Delete Anyway" at bounding box center [205, 181] width 107 height 14
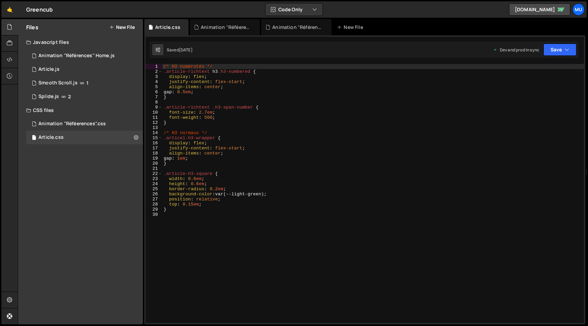
type textarea "}"
click at [293, 123] on div "/* H3 numérotés */ .article-richtext h3 .h3-numbered { display : flex ; justify…" at bounding box center [373, 198] width 422 height 269
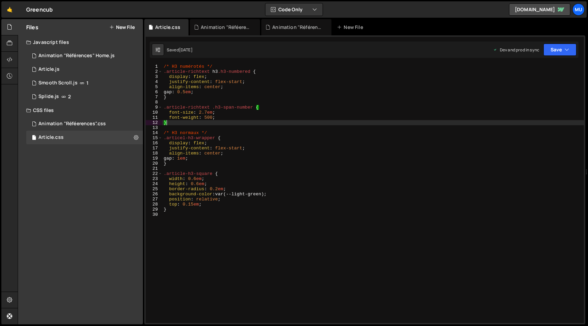
click at [122, 22] on div "Files New File" at bounding box center [80, 27] width 125 height 16
click at [121, 24] on button "New File" at bounding box center [122, 26] width 26 height 5
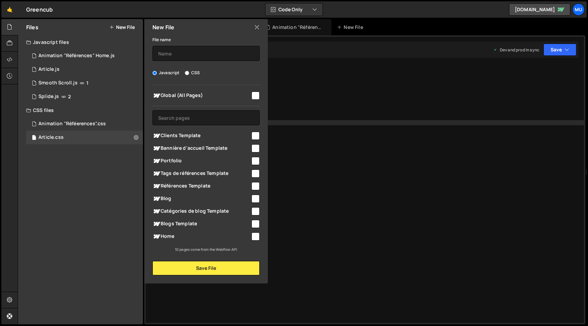
click at [168, 234] on span "Home" at bounding box center [201, 236] width 98 height 8
checkbox input "true"
click at [174, 262] on button "Save File" at bounding box center [205, 268] width 107 height 14
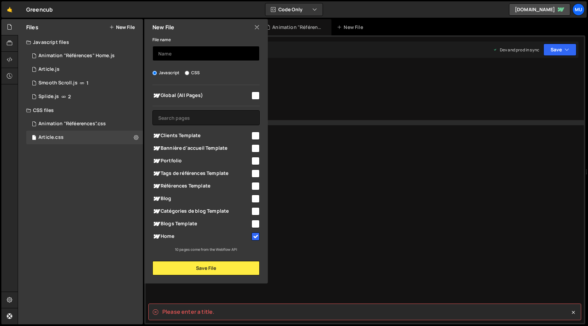
click at [189, 51] on input "text" at bounding box center [205, 53] width 107 height 15
type input "a"
click at [185, 258] on div "File name a Javascript CSS Global (All Pages)" at bounding box center [205, 155] width 123 height 240
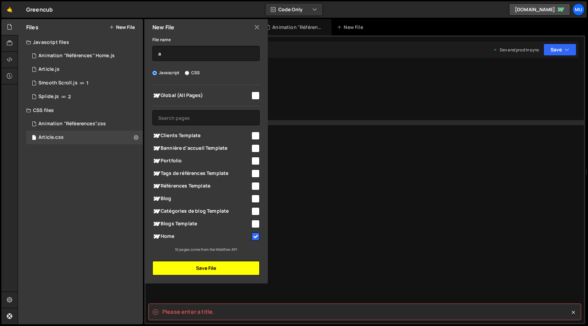
click at [186, 264] on button "Save File" at bounding box center [205, 268] width 107 height 14
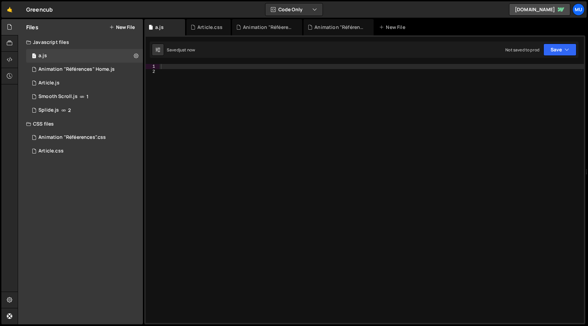
click at [241, 153] on div at bounding box center [372, 198] width 424 height 269
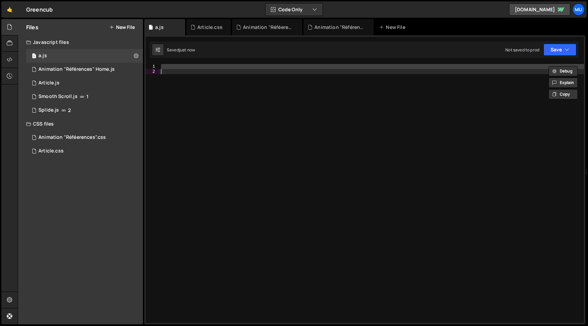
paste textarea
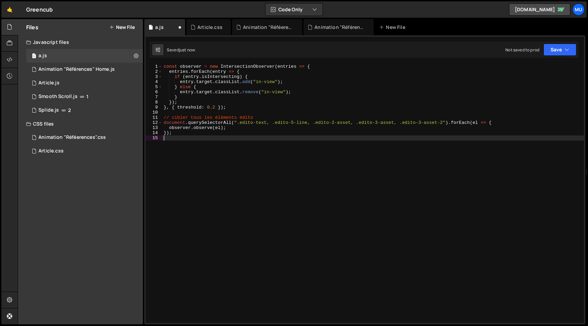
type textarea "});"
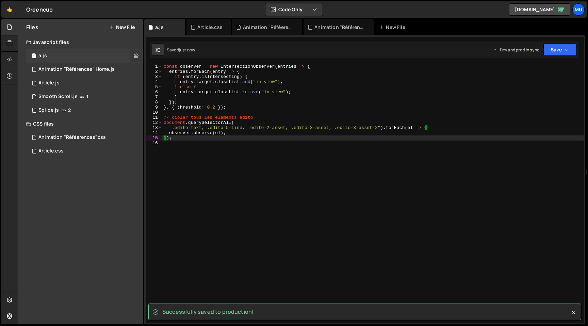
click at [135, 55] on icon at bounding box center [136, 55] width 5 height 6
type input "a"
radio input "true"
checkbox input "true"
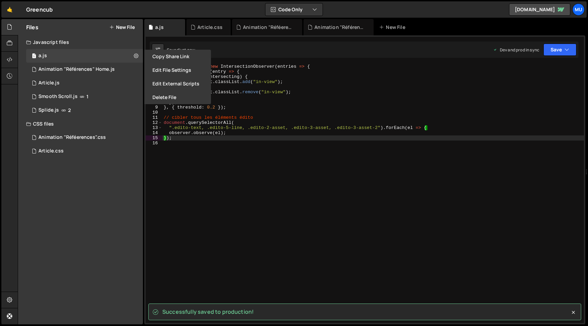
click at [129, 27] on button "New File" at bounding box center [122, 26] width 26 height 5
checkbox input "false"
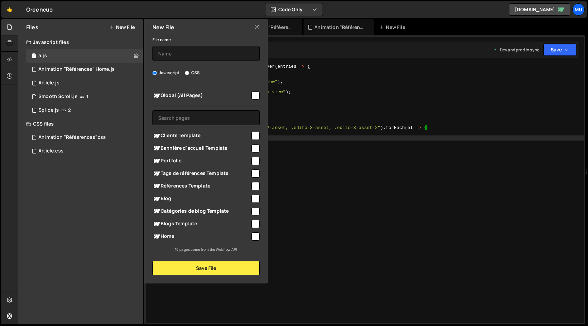
click at [183, 68] on div "File name Javascript CSS Global (All Pages) Save File" at bounding box center [205, 155] width 123 height 240
click at [187, 71] on input "CSS" at bounding box center [187, 73] width 4 height 4
radio input "true"
click at [161, 234] on span "Home" at bounding box center [201, 236] width 98 height 8
checkbox input "true"
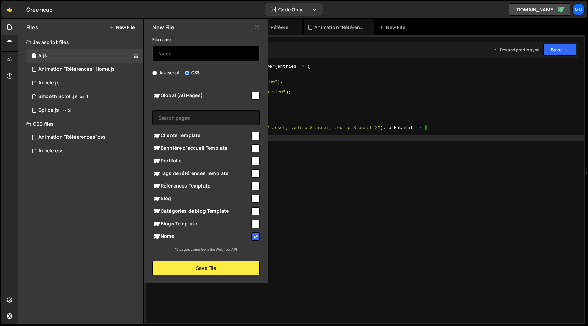
click at [184, 49] on input "text" at bounding box center [205, 53] width 107 height 15
type input "a"
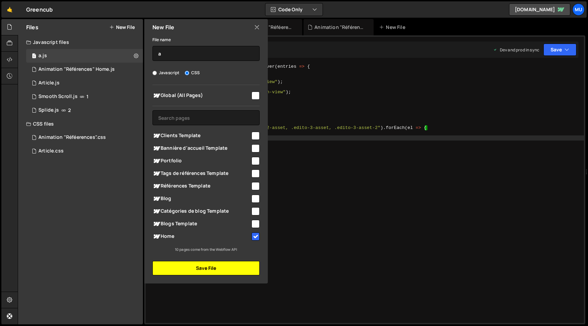
drag, startPoint x: 169, startPoint y: 271, endPoint x: 171, endPoint y: 265, distance: 6.1
click at [169, 270] on button "Save File" at bounding box center [205, 268] width 107 height 14
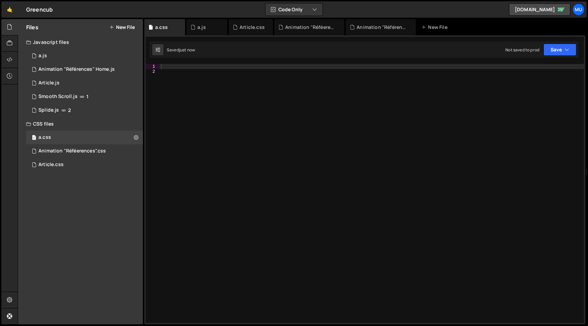
click at [217, 117] on div at bounding box center [372, 198] width 424 height 269
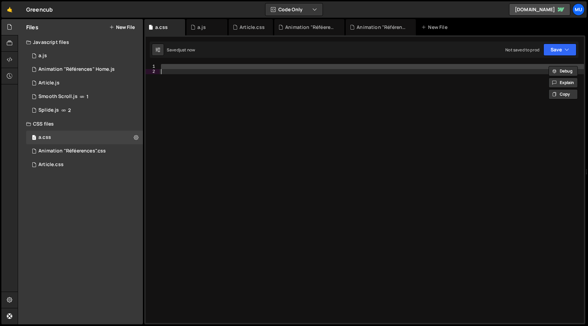
paste textarea
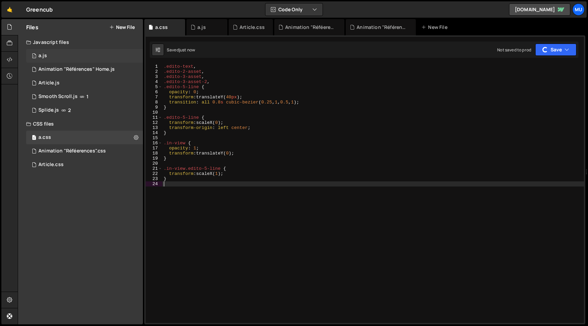
drag, startPoint x: 140, startPoint y: 60, endPoint x: 138, endPoint y: 55, distance: 4.9
click at [140, 60] on div "1 a.js 0" at bounding box center [84, 56] width 117 height 14
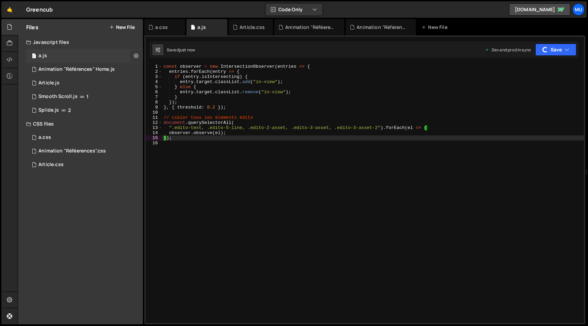
click at [138, 55] on icon at bounding box center [136, 55] width 5 height 6
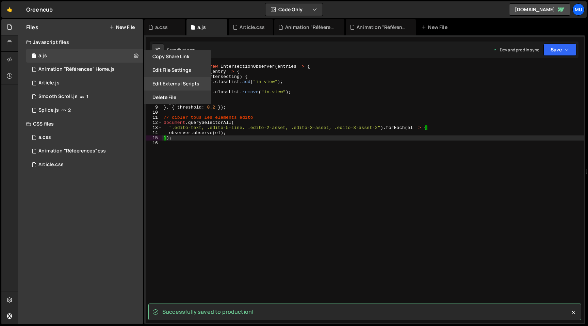
click at [162, 83] on button "Edit External Scripts" at bounding box center [177, 84] width 67 height 14
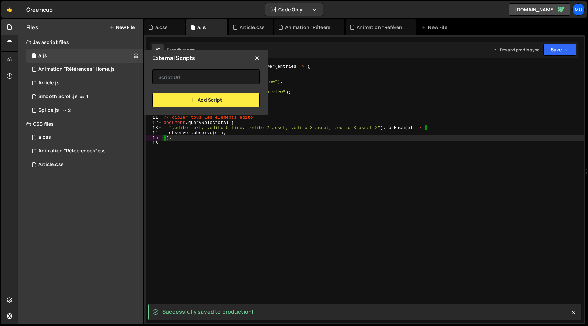
click at [257, 56] on icon at bounding box center [256, 57] width 5 height 7
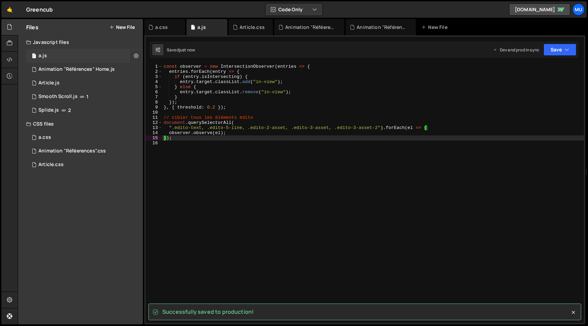
click at [139, 57] on button at bounding box center [136, 56] width 12 height 12
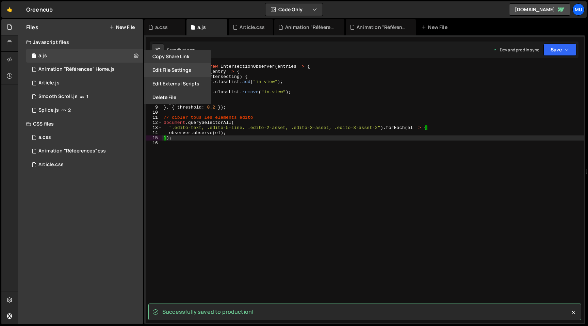
click at [160, 73] on button "Edit File Settings" at bounding box center [177, 70] width 67 height 14
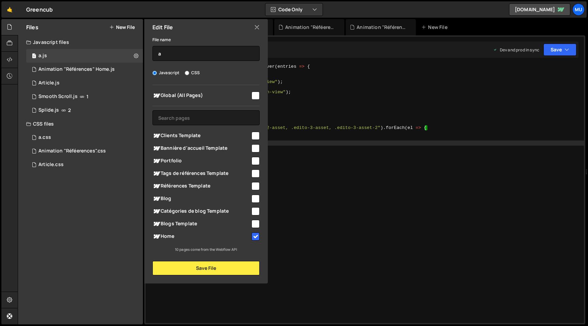
click at [311, 155] on div "const observer = new IntersectionObserver ( entries => { entries . forEach ( en…" at bounding box center [373, 198] width 422 height 269
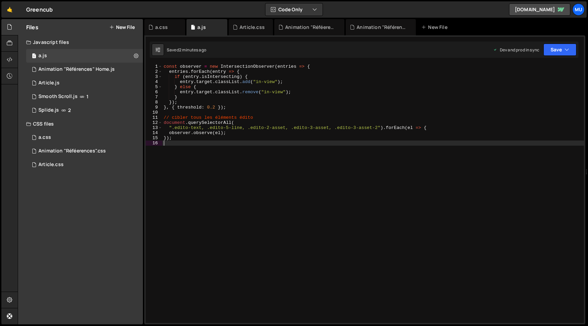
click at [289, 131] on div "const observer = new IntersectionObserver ( entries => { entries . forEach ( en…" at bounding box center [373, 198] width 422 height 269
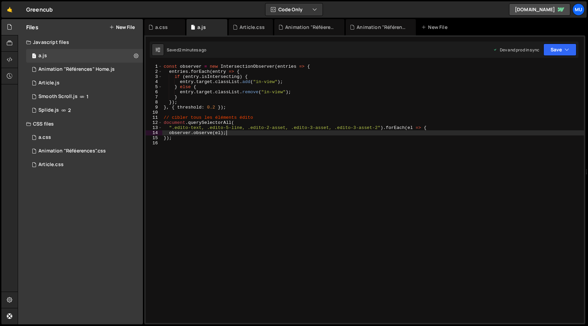
click at [283, 104] on div "const observer = new IntersectionObserver ( entries => { entries . forEach ( en…" at bounding box center [373, 198] width 422 height 269
type textarea "});"
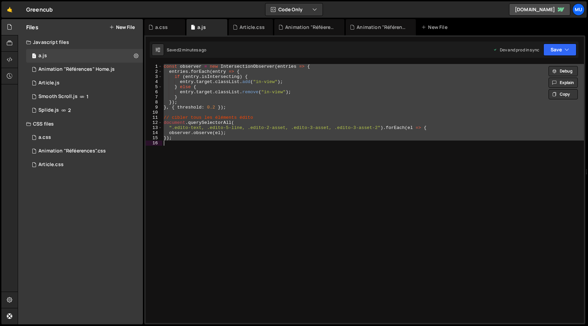
paste textarea
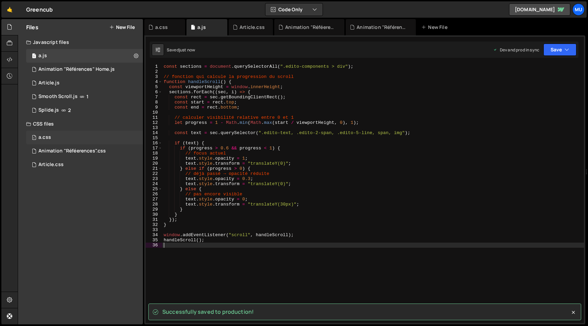
click at [63, 136] on div "1 a.css 0" at bounding box center [84, 138] width 117 height 14
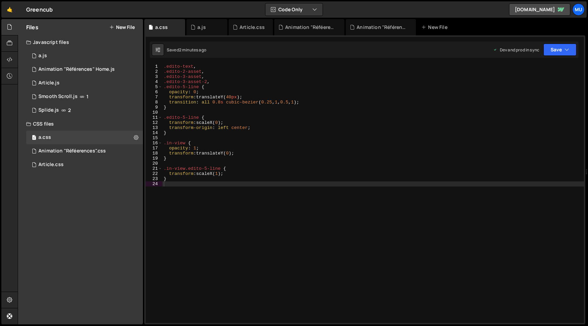
click at [224, 107] on div ".edito-text , .edito-2-asset , .edito-3-asset , .edito-3-asset-2 , .edito-5-lin…" at bounding box center [373, 198] width 422 height 269
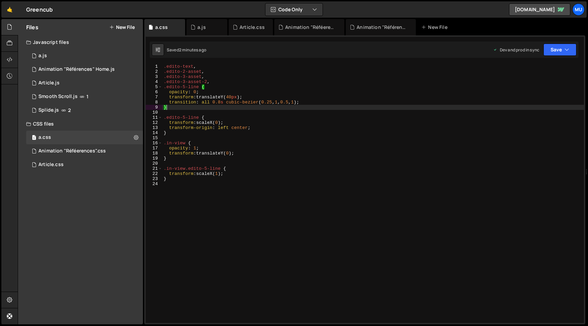
type textarea "}"
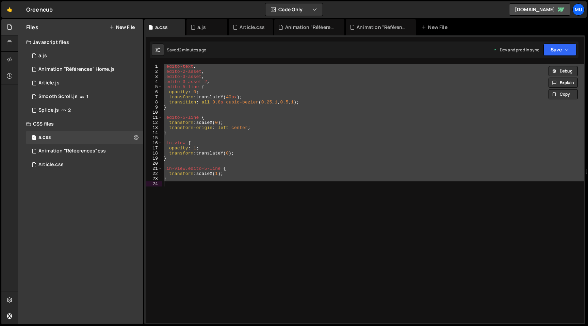
paste textarea
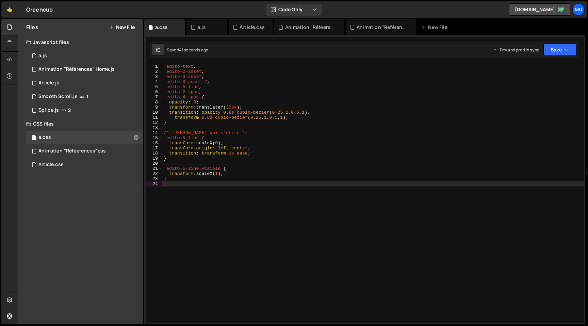
click at [395, 105] on div ".edito-text , .edito-2-asset , .edito-3-asset , .edito-3-asset-2 , .edito-5-lin…" at bounding box center [373, 198] width 422 height 269
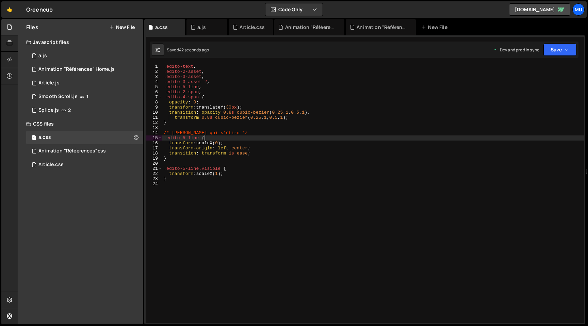
drag, startPoint x: 330, startPoint y: 138, endPoint x: 320, endPoint y: 137, distance: 9.6
click at [329, 138] on div ".edito-text , .edito-2-asset , .edito-3-asset , .edito-3-asset-2 , .edito-5-lin…" at bounding box center [373, 198] width 422 height 269
type textarea ".edito-5-line {"
click at [65, 59] on div "1 a.js 0" at bounding box center [84, 56] width 117 height 14
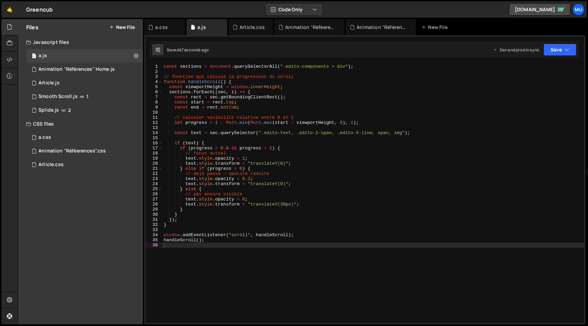
click at [252, 157] on div "const sections = document . querySelectorAll ( ".edito-components > div" ) ; //…" at bounding box center [373, 198] width 422 height 269
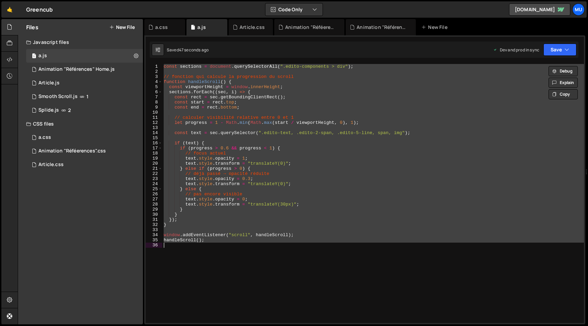
type textarea "v"
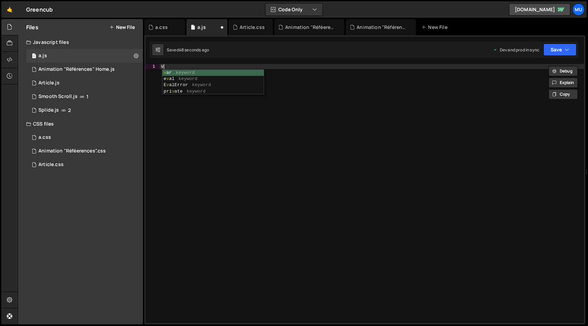
paste textarea
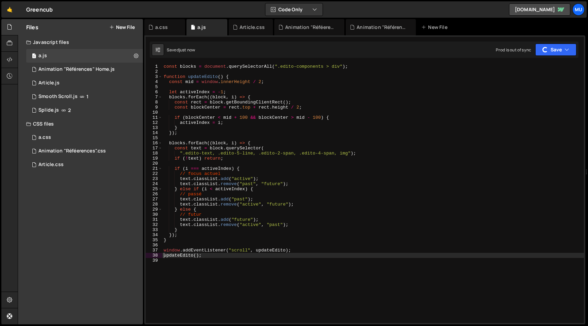
type textarea "updateEdito();"
click at [64, 135] on div "1 a.css 0" at bounding box center [84, 138] width 117 height 14
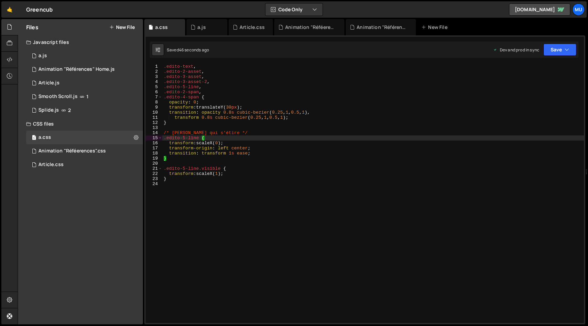
click at [320, 148] on div ".edito-text , .edito-2-asset , .edito-3-asset , .edito-3-asset-2 , .edito-5-lin…" at bounding box center [373, 198] width 422 height 269
type textarea "}"
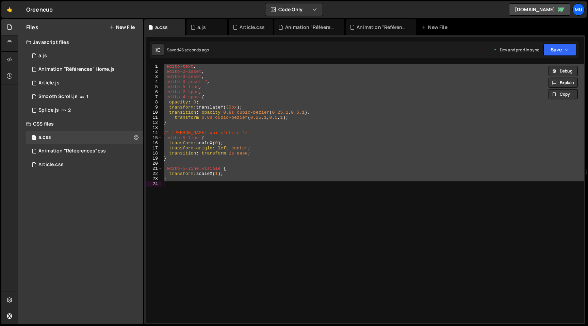
paste textarea
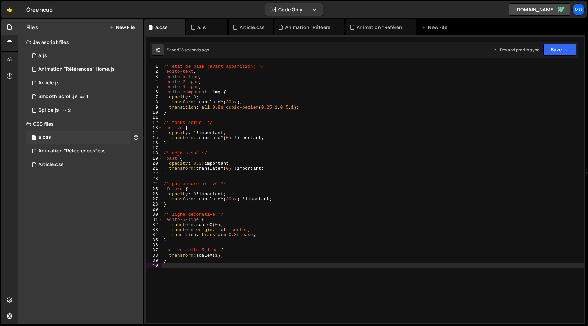
click at [135, 136] on icon at bounding box center [136, 137] width 5 height 6
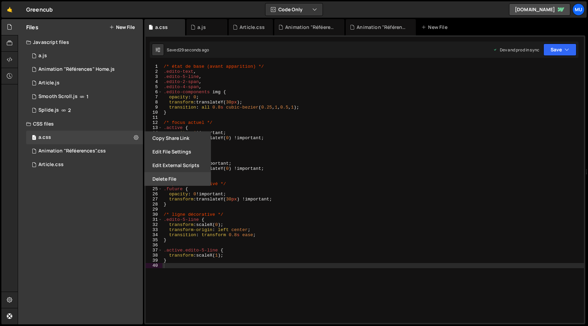
click at [171, 173] on button "Delete File" at bounding box center [177, 179] width 67 height 14
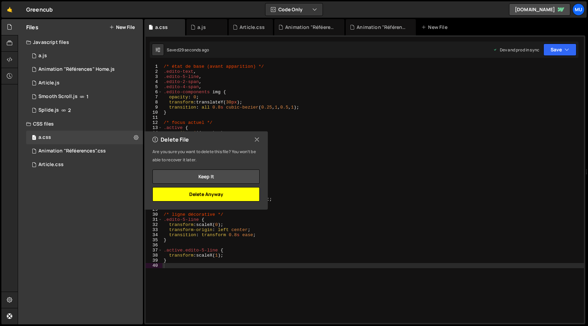
click at [188, 197] on button "Delete Anyway" at bounding box center [205, 194] width 107 height 14
click at [194, 190] on button "Delete Anyway" at bounding box center [205, 194] width 107 height 14
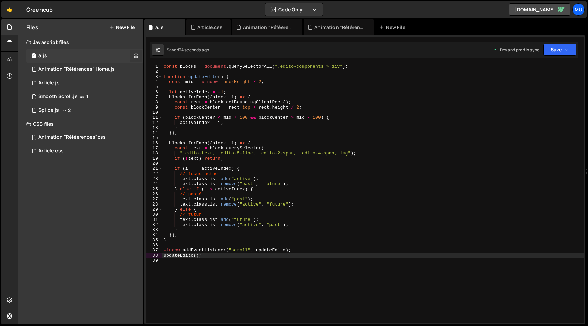
click at [139, 54] on button at bounding box center [136, 56] width 12 height 12
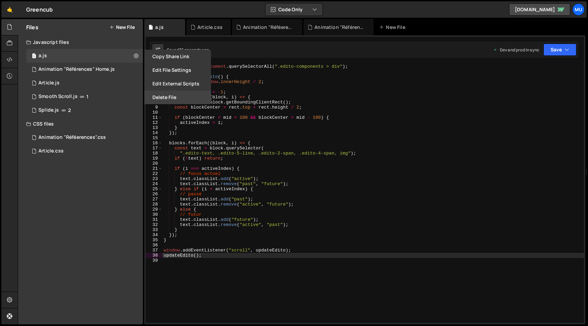
click at [149, 101] on button "Delete File" at bounding box center [177, 97] width 67 height 14
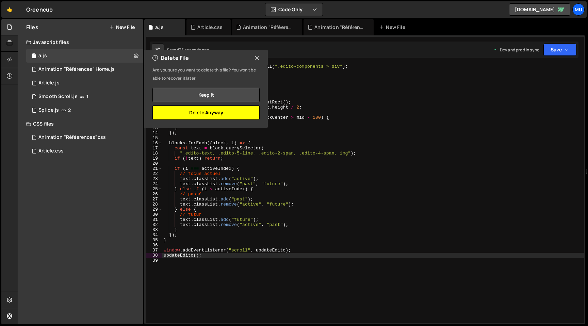
click at [227, 113] on button "Delete Anyway" at bounding box center [205, 112] width 107 height 14
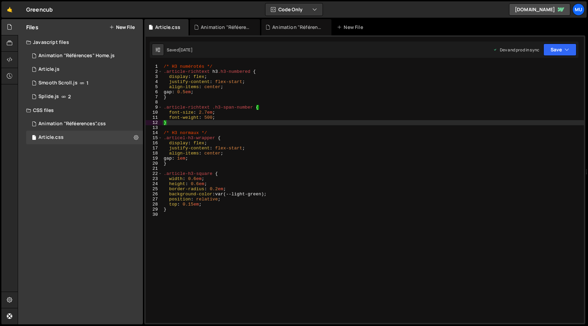
type textarea ".article-richtext .h3-span-number {"
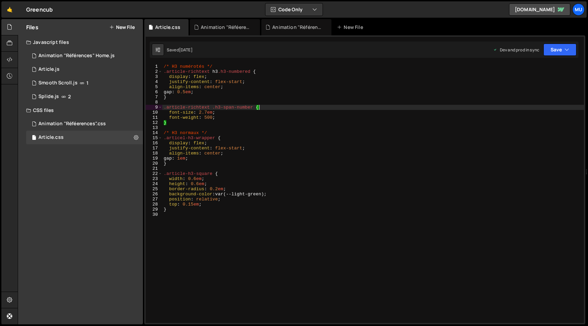
click at [318, 107] on div "/* H3 numérotés */ .article-richtext h3 .h3-numbered { display : flex ; justify…" at bounding box center [373, 198] width 422 height 269
